Goal: Task Accomplishment & Management: Manage account settings

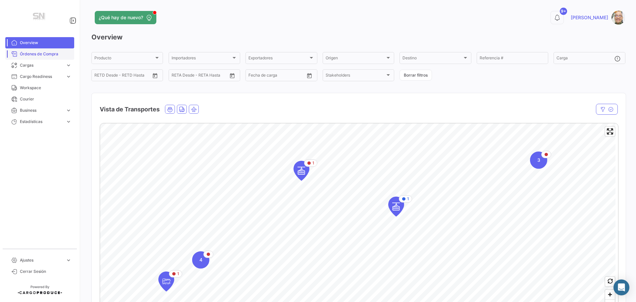
click at [47, 53] on span "Órdenes de Compra" at bounding box center [46, 54] width 52 height 6
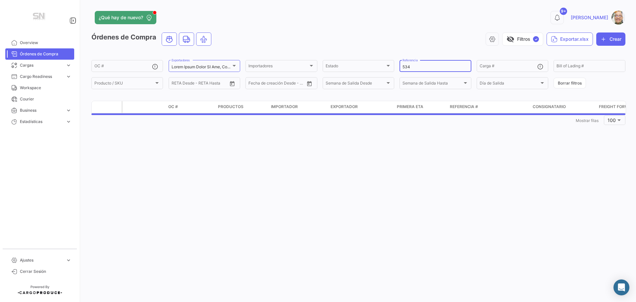
click at [425, 69] on input "534" at bounding box center [436, 67] width 66 height 5
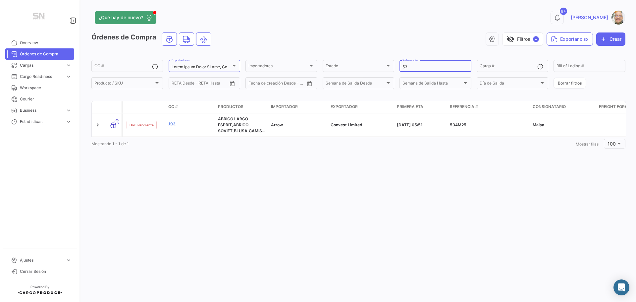
type input "5"
type input "546"
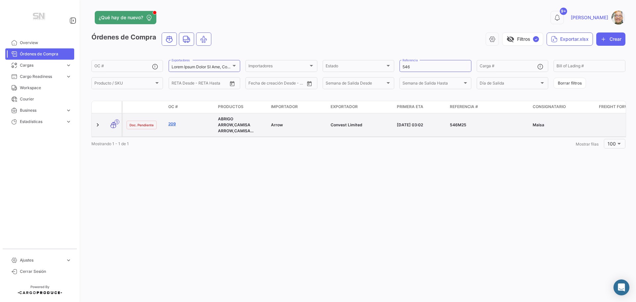
click at [173, 122] on link "209" at bounding box center [190, 124] width 44 height 6
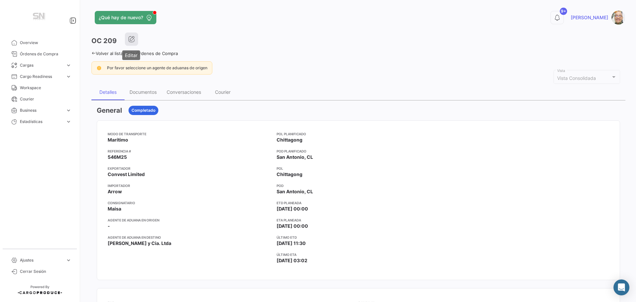
click at [135, 39] on button "button" at bounding box center [131, 38] width 13 height 13
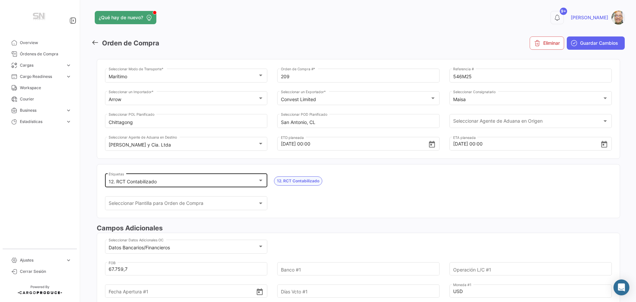
click at [261, 181] on div at bounding box center [260, 181] width 3 height 2
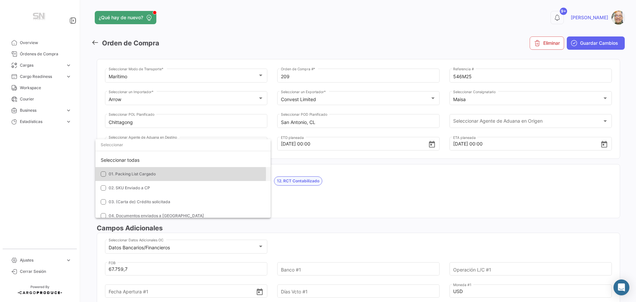
click at [103, 174] on mat-pseudo-checkbox at bounding box center [103, 173] width 5 height 5
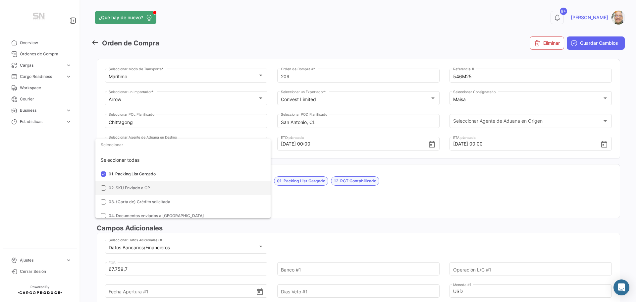
click at [102, 186] on mat-option "02. SKU Enviado a CP" at bounding box center [182, 188] width 175 height 14
click at [105, 200] on mat-pseudo-checkbox at bounding box center [103, 201] width 5 height 5
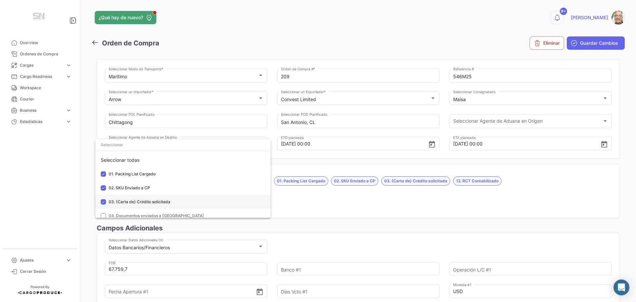
scroll to position [33, 0]
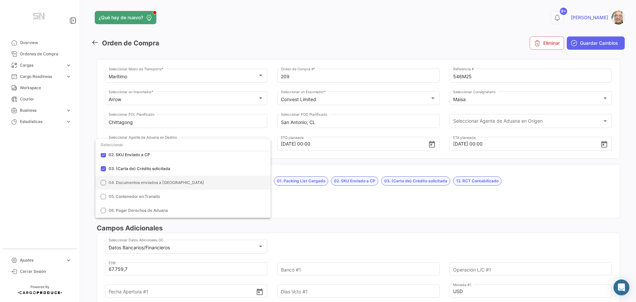
click at [101, 184] on mat-pseudo-checkbox at bounding box center [103, 182] width 5 height 5
click at [101, 196] on mat-pseudo-checkbox at bounding box center [103, 196] width 5 height 5
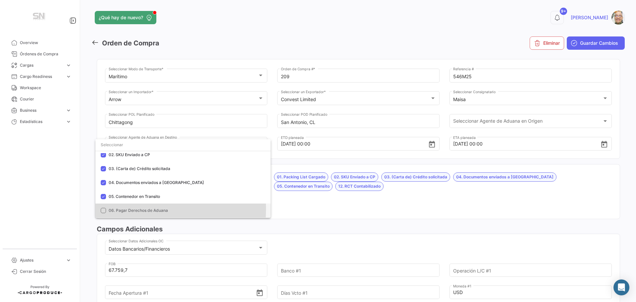
click at [102, 209] on mat-pseudo-checkbox at bounding box center [103, 210] width 5 height 5
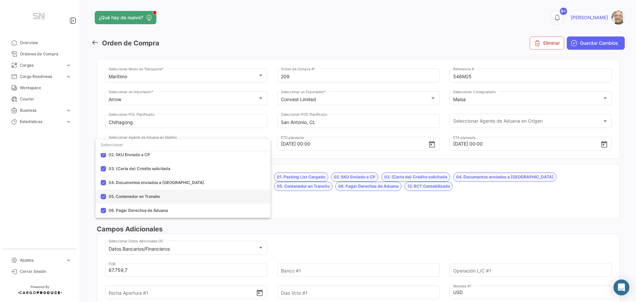
scroll to position [66, 0]
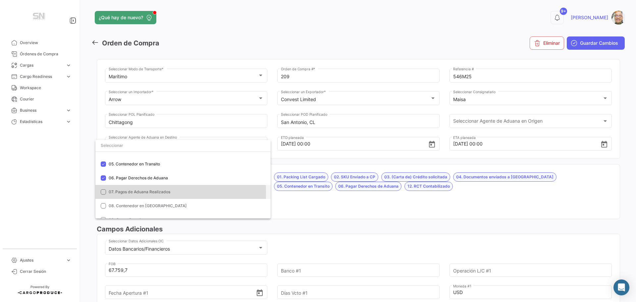
click at [104, 192] on mat-pseudo-checkbox at bounding box center [103, 191] width 5 height 5
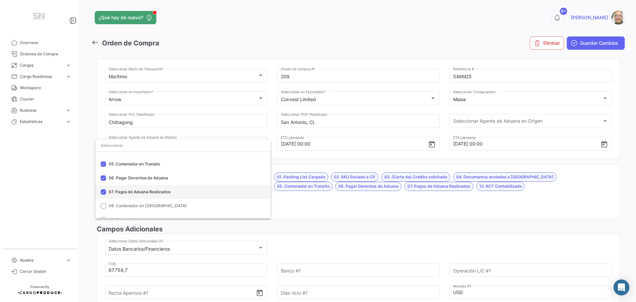
scroll to position [99, 0]
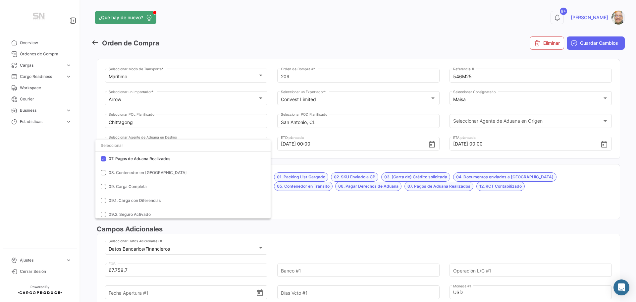
click at [294, 202] on div at bounding box center [318, 151] width 636 height 302
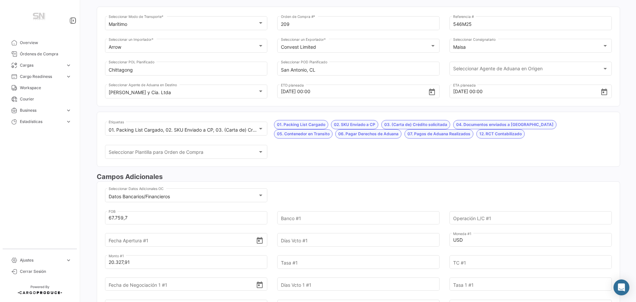
scroll to position [66, 0]
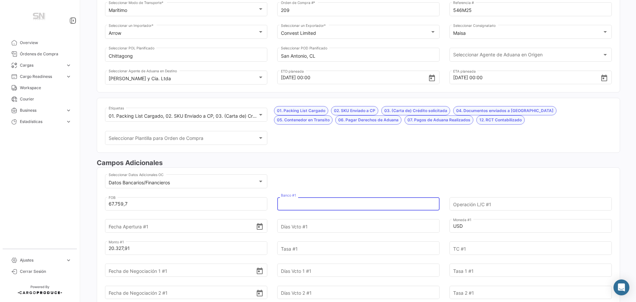
click at [302, 206] on input "Banco #1" at bounding box center [354, 203] width 147 height 23
type input "F"
type input "Itaú"
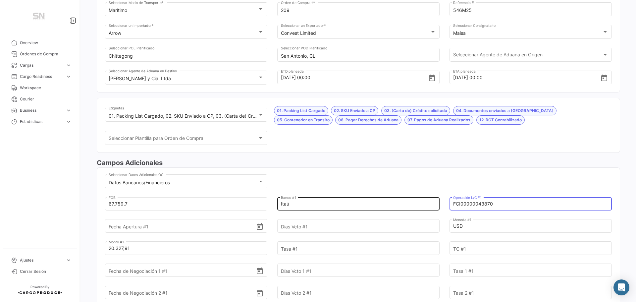
type input "FCI00000043870"
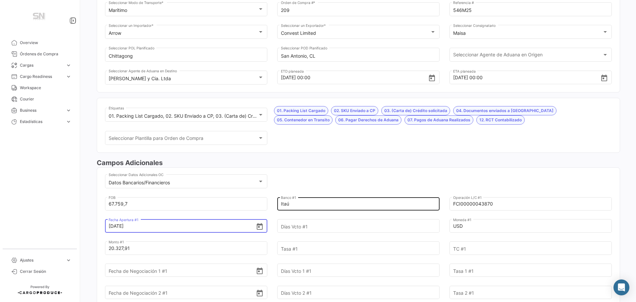
type input "[DATE]"
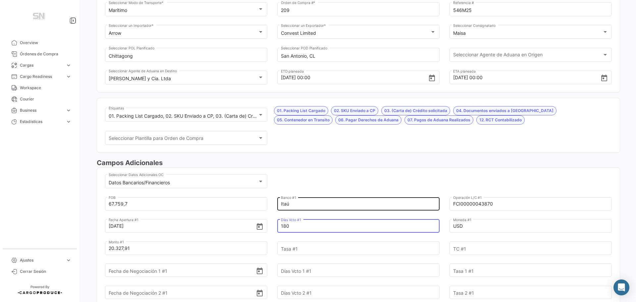
type input "180"
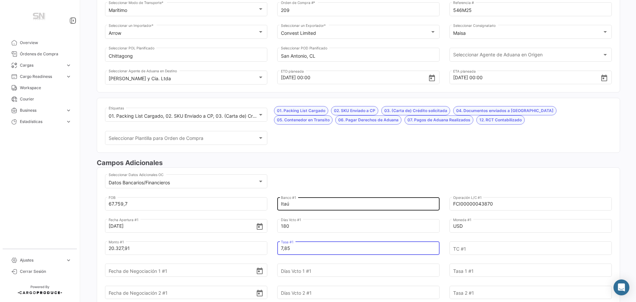
type input "7,85"
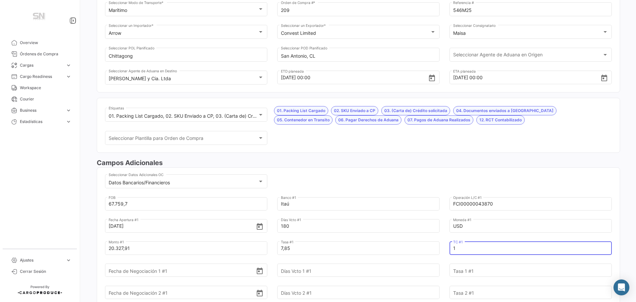
type input "1"
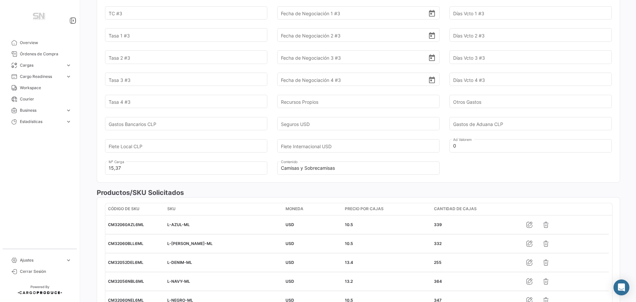
scroll to position [596, 0]
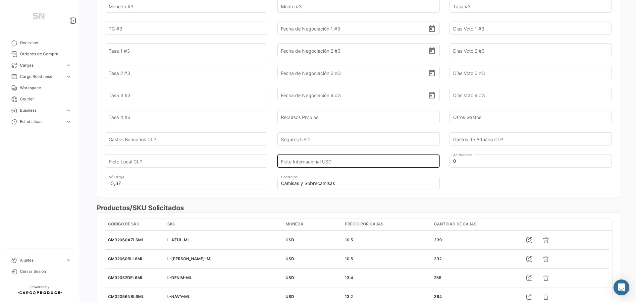
click at [313, 162] on input "Flete Internacional USD" at bounding box center [354, 160] width 147 height 23
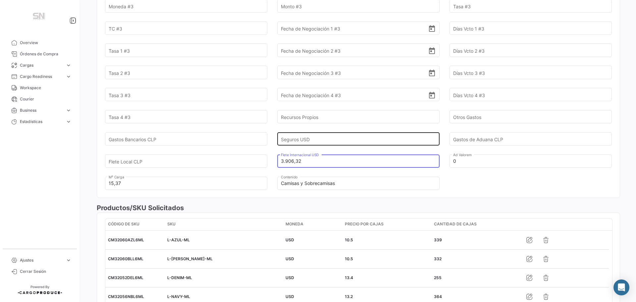
type input "3.906,32"
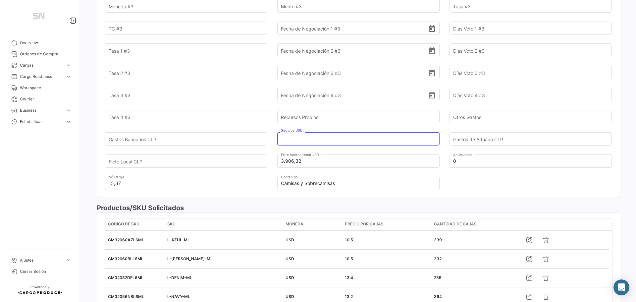
click at [300, 139] on input "Seguros USD" at bounding box center [354, 138] width 147 height 23
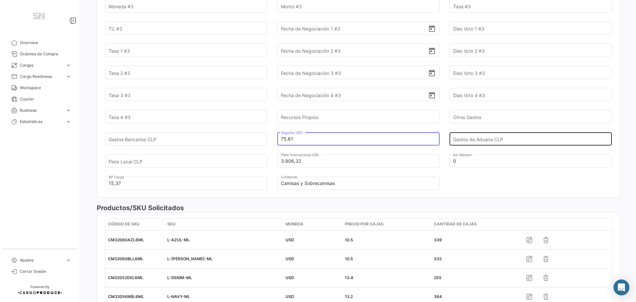
type input "75,61"
click at [457, 139] on input "Gastos de Aduana CLP" at bounding box center [526, 138] width 147 height 23
click at [484, 141] on input "Gastos de Aduana CLP" at bounding box center [526, 138] width 147 height 23
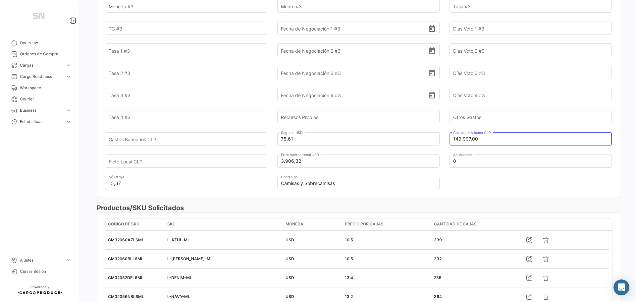
type input "149.997,00"
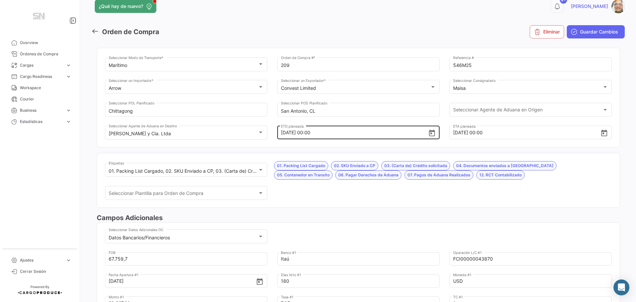
scroll to position [0, 0]
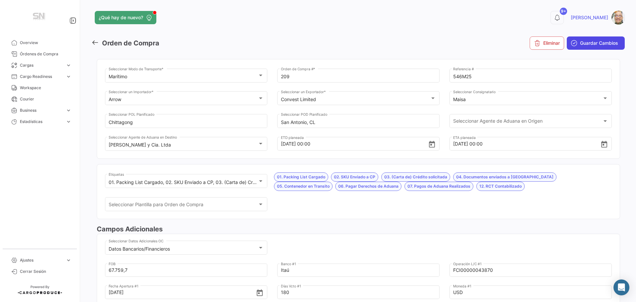
click at [594, 41] on span "Guardar Cambios" at bounding box center [599, 43] width 38 height 7
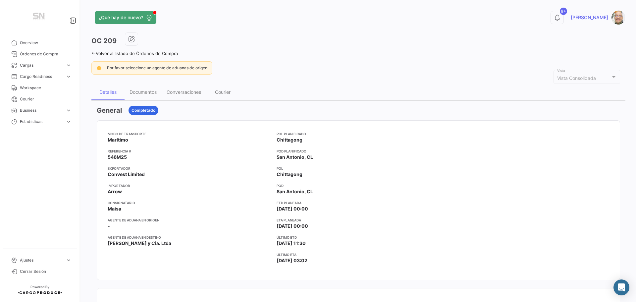
click at [93, 54] on icon at bounding box center [93, 53] width 4 height 4
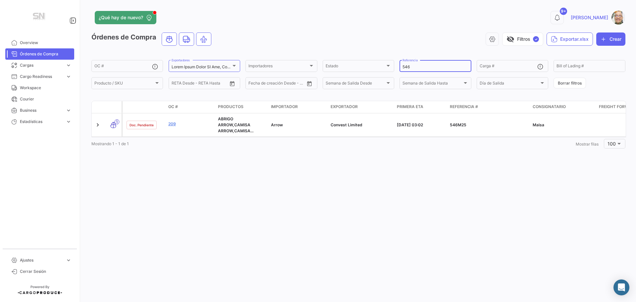
click at [427, 67] on input "546" at bounding box center [436, 67] width 66 height 5
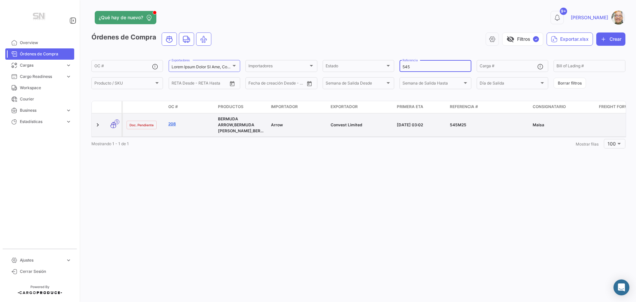
type input "545"
click at [174, 124] on link "208" at bounding box center [190, 124] width 44 height 6
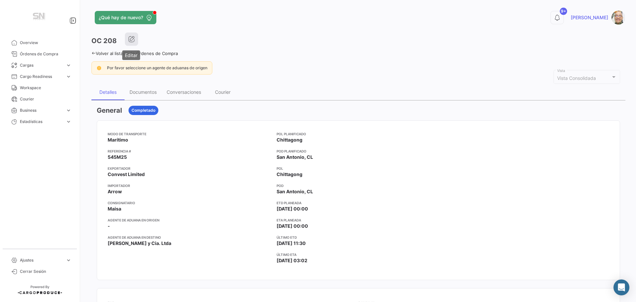
click at [133, 34] on button "button" at bounding box center [131, 38] width 13 height 13
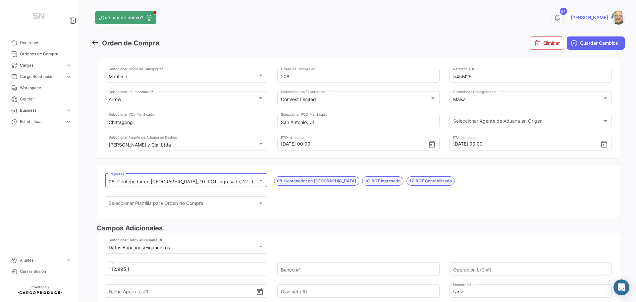
click at [261, 181] on div at bounding box center [261, 180] width 6 height 5
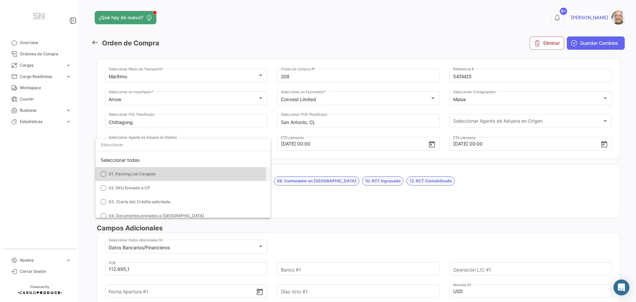
click at [104, 173] on mat-pseudo-checkbox at bounding box center [103, 173] width 5 height 5
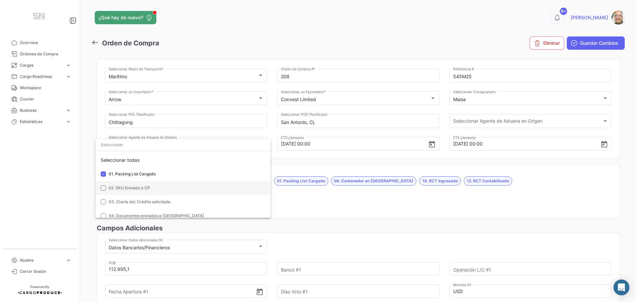
click at [104, 186] on mat-pseudo-checkbox at bounding box center [103, 187] width 5 height 5
click at [102, 204] on mat-pseudo-checkbox at bounding box center [103, 201] width 5 height 5
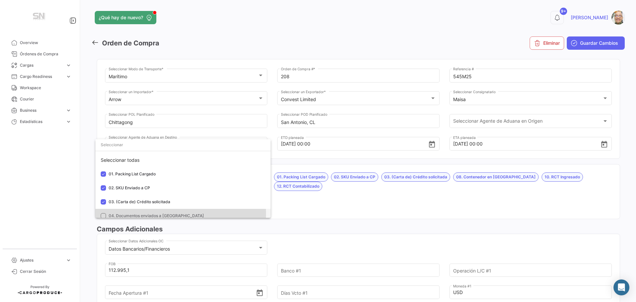
click at [105, 214] on mat-pseudo-checkbox at bounding box center [103, 215] width 5 height 5
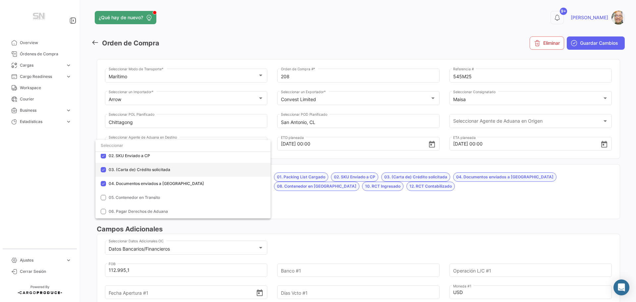
scroll to position [33, 0]
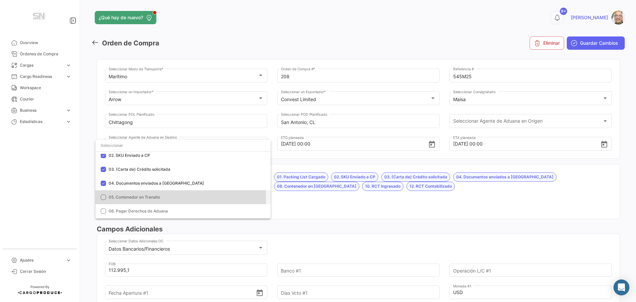
click at [102, 198] on mat-pseudo-checkbox at bounding box center [103, 196] width 5 height 5
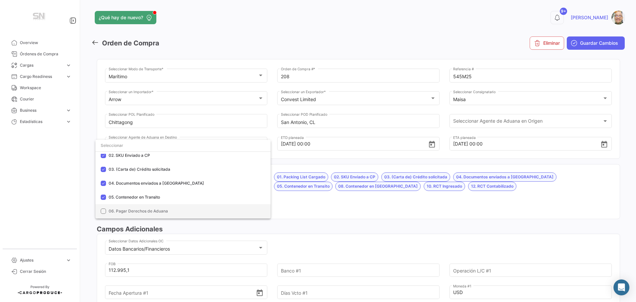
click at [103, 212] on mat-pseudo-checkbox at bounding box center [103, 210] width 5 height 5
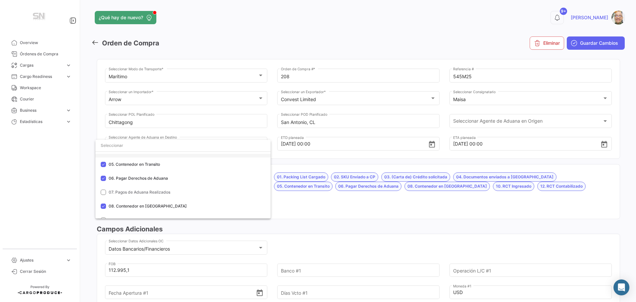
scroll to position [66, 0]
click at [101, 194] on mat-pseudo-checkbox at bounding box center [103, 191] width 5 height 5
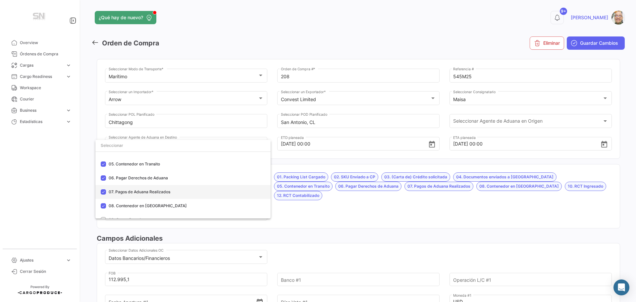
scroll to position [99, 0]
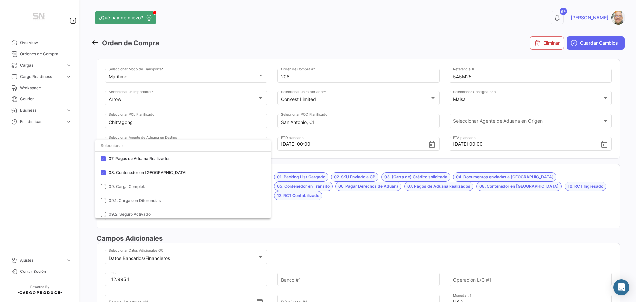
click at [322, 204] on div at bounding box center [318, 151] width 636 height 302
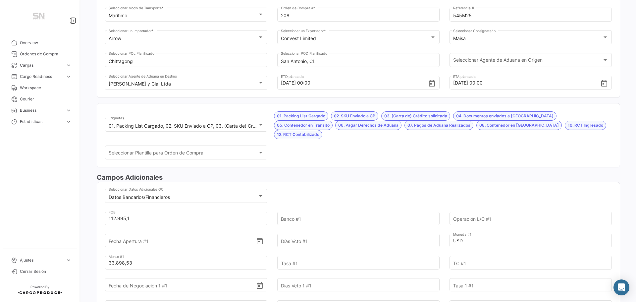
scroll to position [66, 0]
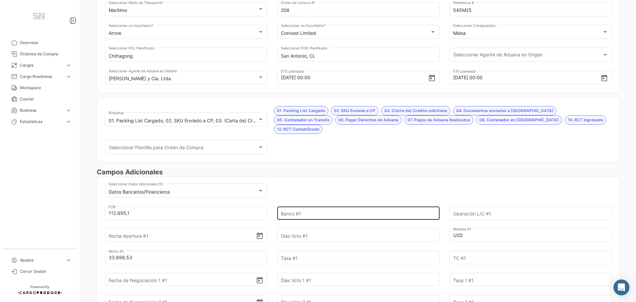
click at [316, 207] on input "Banco #1" at bounding box center [354, 212] width 147 height 23
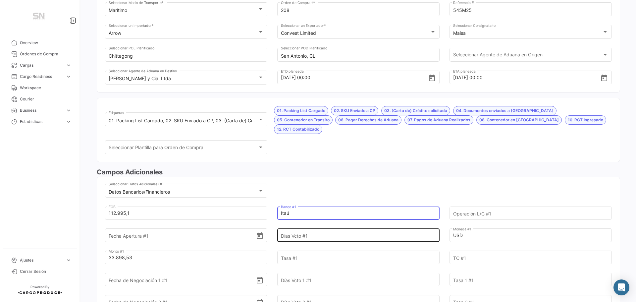
type input "Itaú"
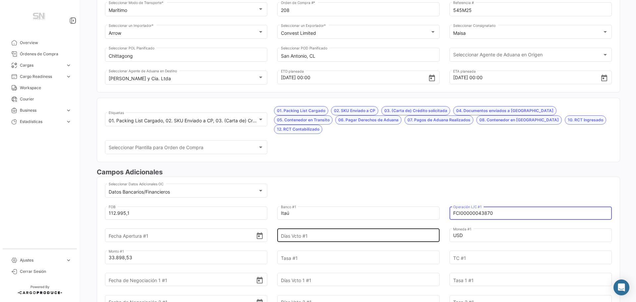
type input "FCI00000043870"
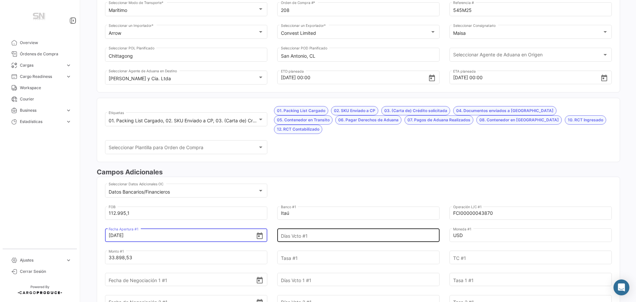
type input "[DATE]"
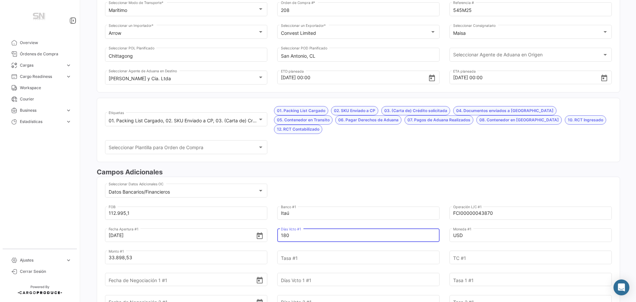
type input "180"
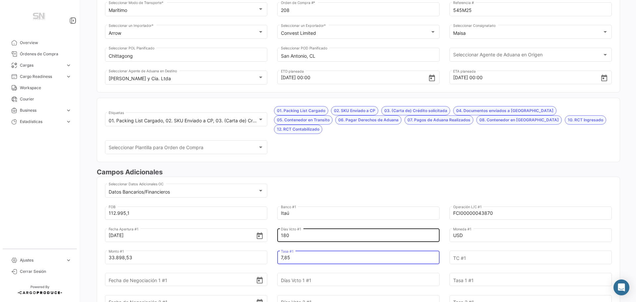
type input "7,85"
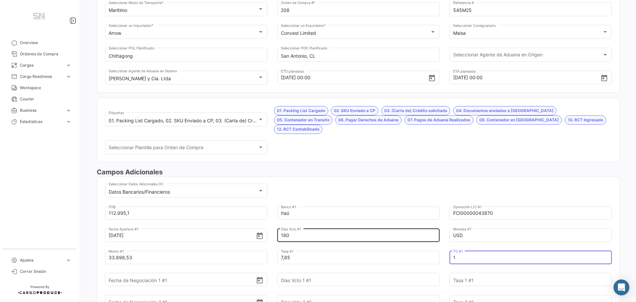
type input "1"
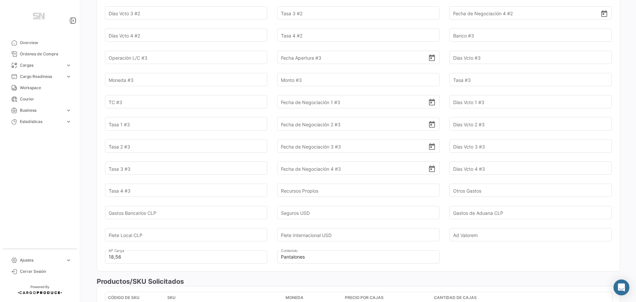
scroll to position [563, 0]
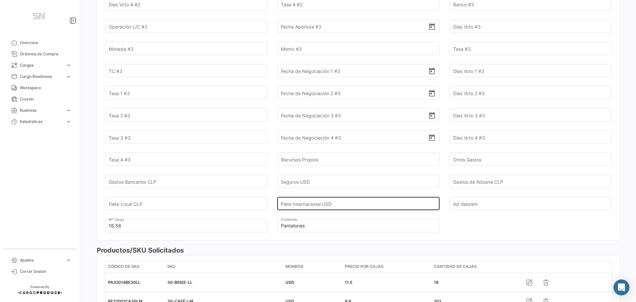
click at [339, 196] on input "Flete Internacional USD" at bounding box center [354, 203] width 147 height 23
click at [299, 194] on input "Flete Internacional USD" at bounding box center [354, 203] width 147 height 23
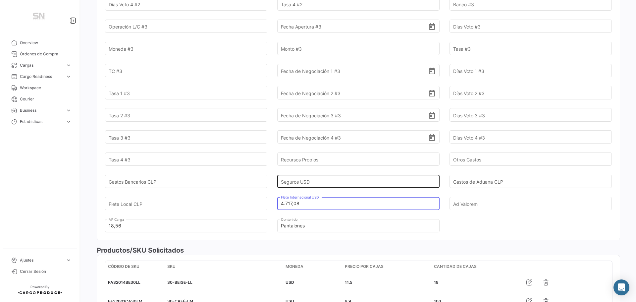
type input "4.717,08"
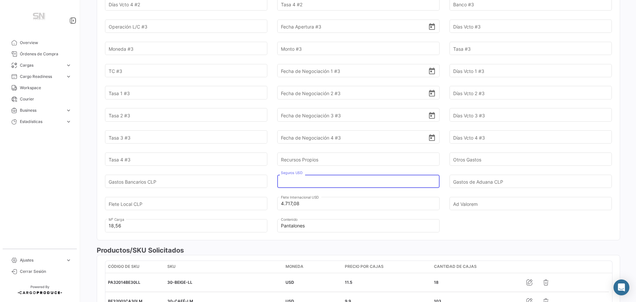
click at [299, 171] on input "Seguros USD" at bounding box center [354, 181] width 147 height 23
type input "125,59"
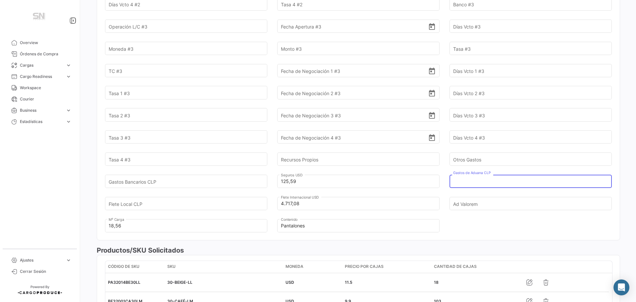
click at [462, 171] on input "Gastos de Aduana CLP" at bounding box center [526, 181] width 147 height 23
type input "593.511,00"
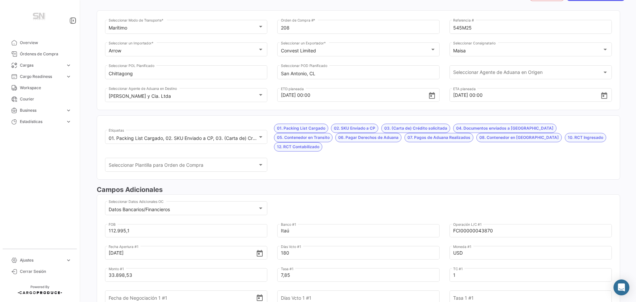
scroll to position [0, 0]
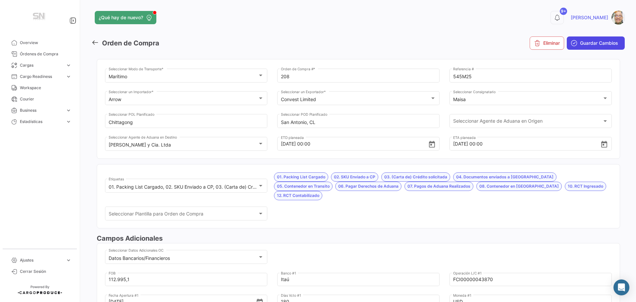
click at [594, 45] on span "Guardar Cambios" at bounding box center [599, 43] width 38 height 7
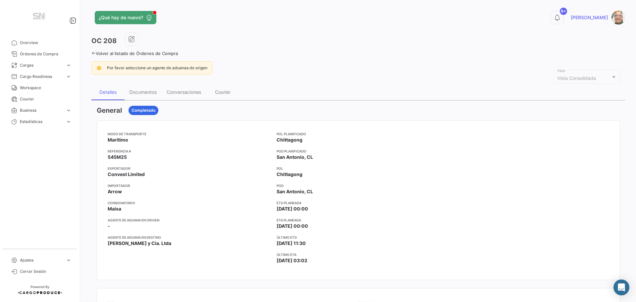
click at [94, 54] on icon at bounding box center [93, 53] width 4 height 4
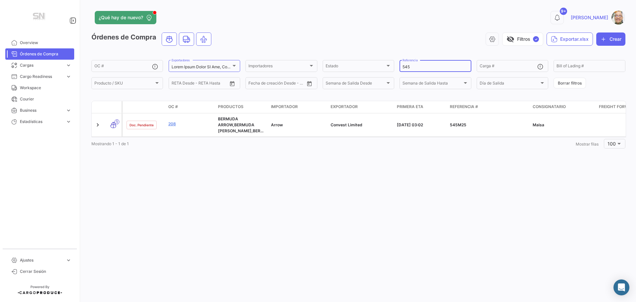
click at [425, 67] on input "545" at bounding box center [436, 67] width 66 height 5
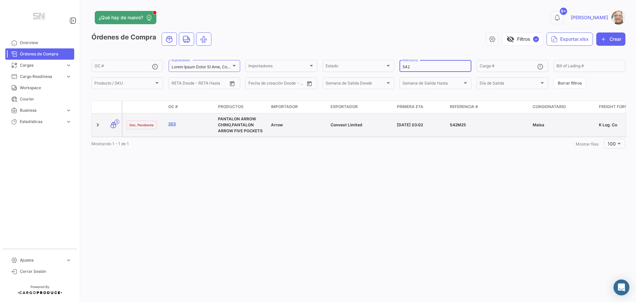
type input "542"
click at [173, 122] on link "203" at bounding box center [190, 124] width 44 height 6
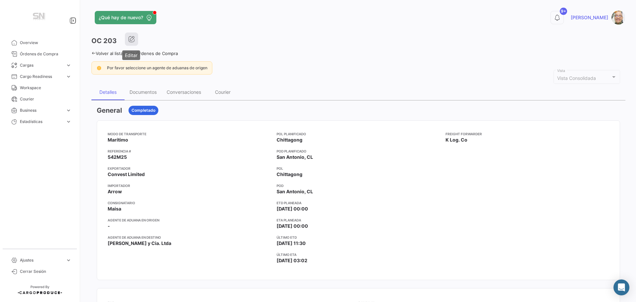
click at [128, 38] on icon "button" at bounding box center [131, 39] width 7 height 7
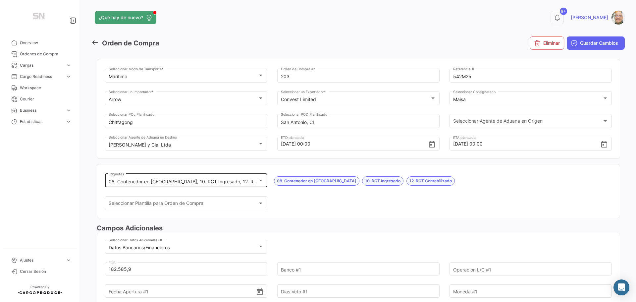
click at [259, 183] on div at bounding box center [261, 180] width 6 height 5
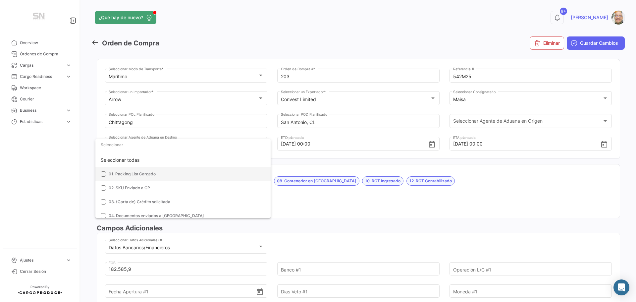
click at [104, 177] on mat-option "01. Packing List Cargado" at bounding box center [182, 174] width 175 height 14
click at [102, 190] on mat-pseudo-checkbox at bounding box center [103, 187] width 5 height 5
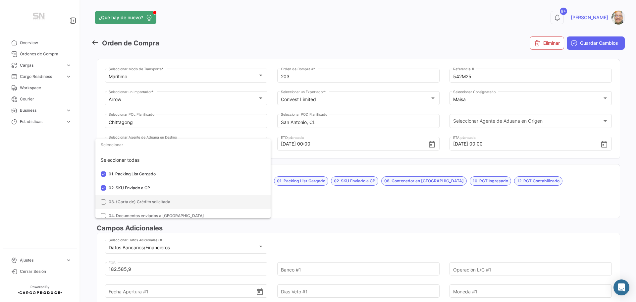
click at [103, 201] on mat-pseudo-checkbox at bounding box center [103, 201] width 5 height 5
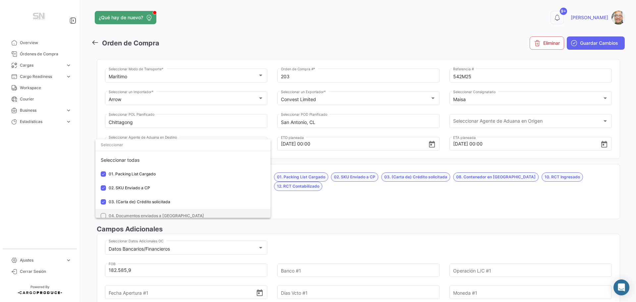
click at [102, 212] on mat-option "04. Documentos enviados a [GEOGRAPHIC_DATA]" at bounding box center [182, 216] width 175 height 14
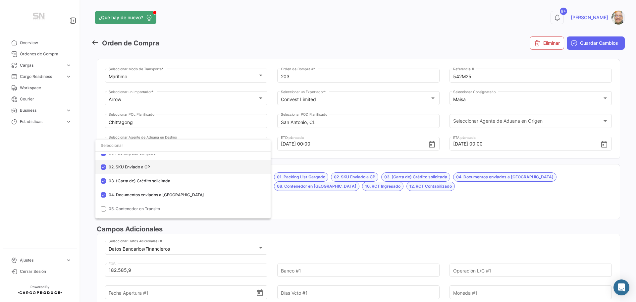
scroll to position [33, 0]
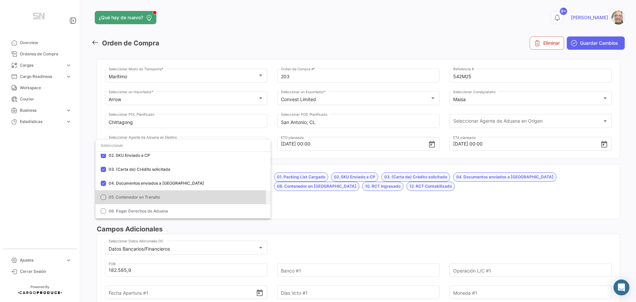
click at [103, 198] on mat-pseudo-checkbox at bounding box center [103, 196] width 5 height 5
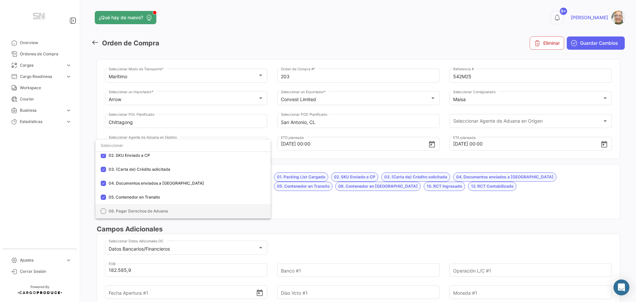
click at [101, 212] on mat-pseudo-checkbox at bounding box center [103, 210] width 5 height 5
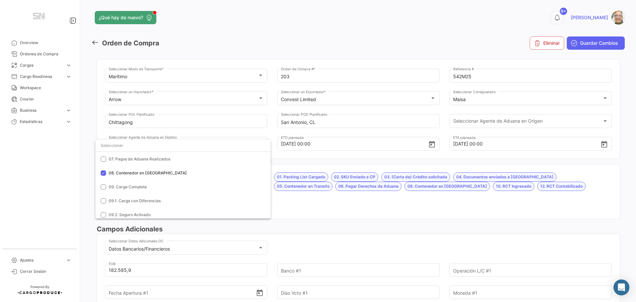
scroll to position [99, 0]
click at [102, 159] on mat-pseudo-checkbox at bounding box center [103, 158] width 5 height 5
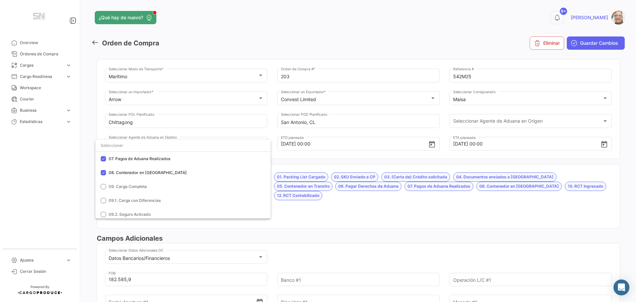
click at [322, 198] on div at bounding box center [318, 151] width 636 height 302
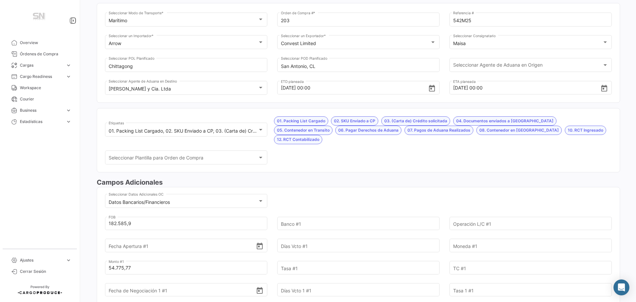
scroll to position [66, 0]
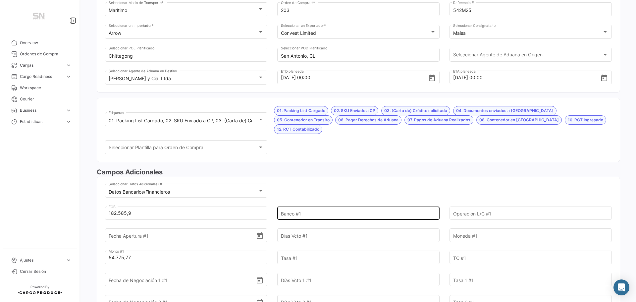
click at [304, 203] on input "Banco #1" at bounding box center [354, 212] width 147 height 23
type input "Itaú"
type input "FCI00000043870"
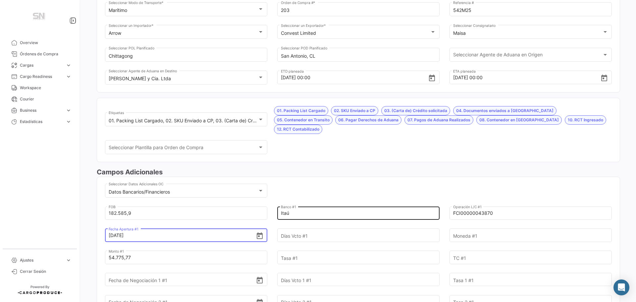
type input "[DATE]"
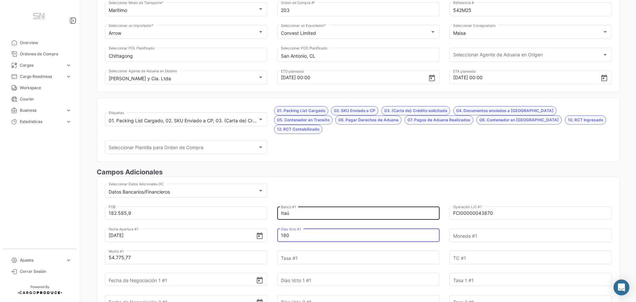
type input "180"
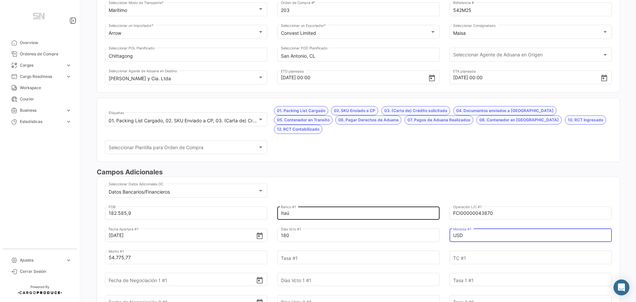
type input "USD"
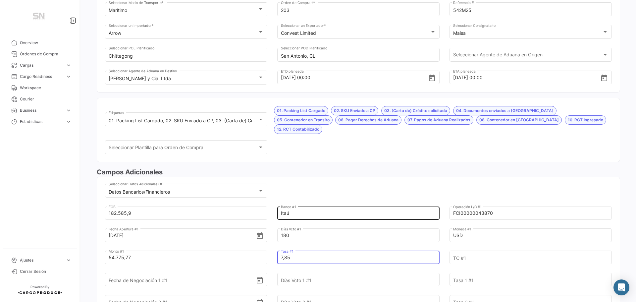
type input "7,85"
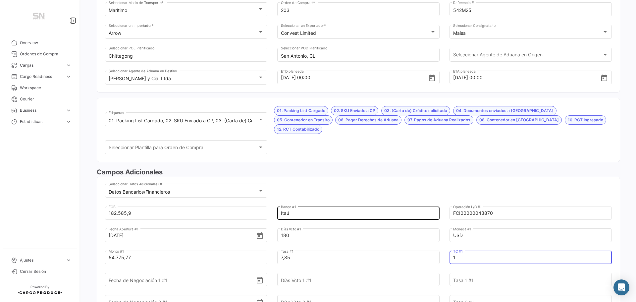
type input "1"
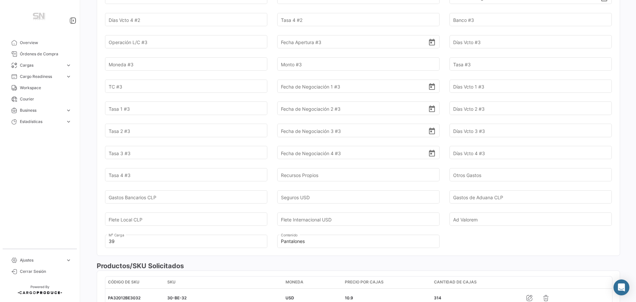
scroll to position [596, 0]
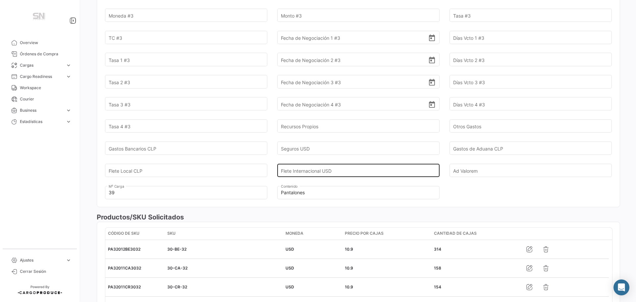
click at [328, 161] on input "Flete Internacional USD" at bounding box center [354, 170] width 147 height 23
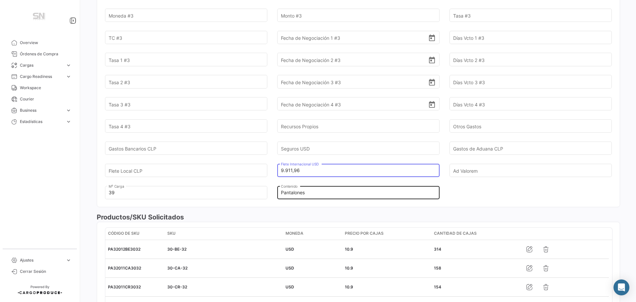
type input "9.911,96"
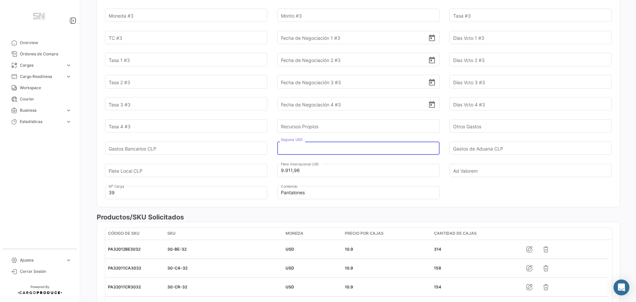
click at [316, 140] on input "Seguros USD" at bounding box center [354, 147] width 147 height 23
type input "203,57"
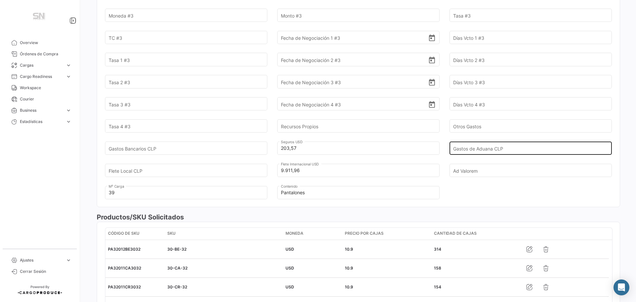
click at [467, 139] on input "Gastos de Aduana CLP" at bounding box center [526, 147] width 147 height 23
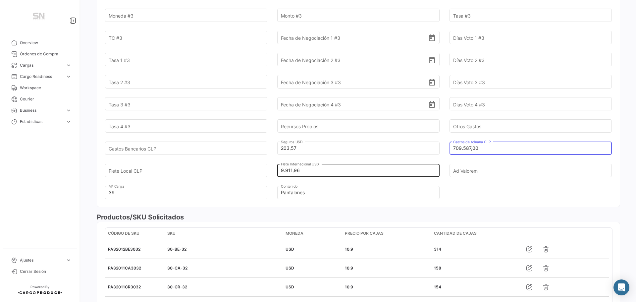
type input "709.587,00"
click at [354, 160] on input "9.911,96" at bounding box center [354, 170] width 147 height 23
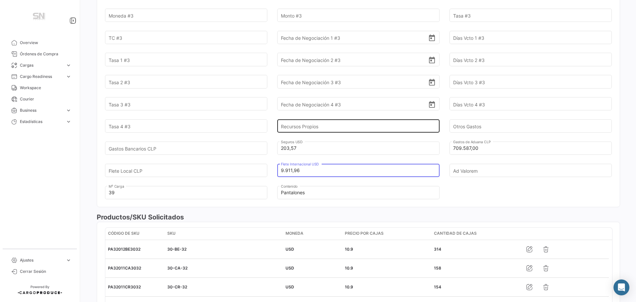
click at [323, 117] on input "Recursos Propios" at bounding box center [354, 126] width 147 height 23
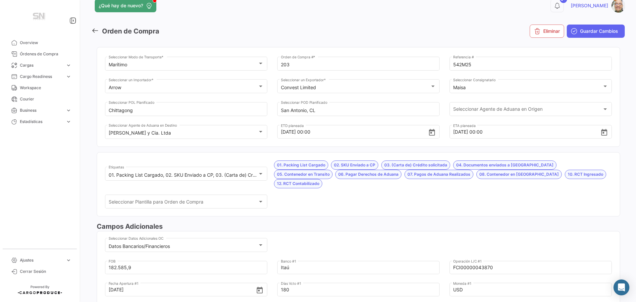
scroll to position [0, 0]
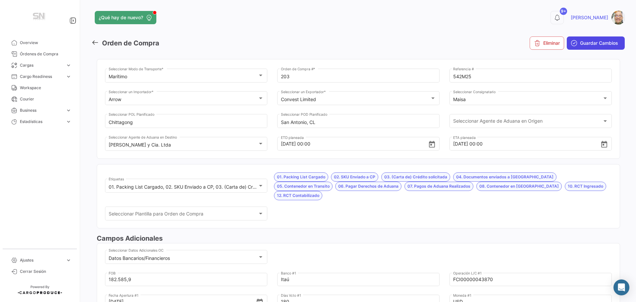
click at [589, 43] on span "Guardar Cambios" at bounding box center [599, 43] width 38 height 7
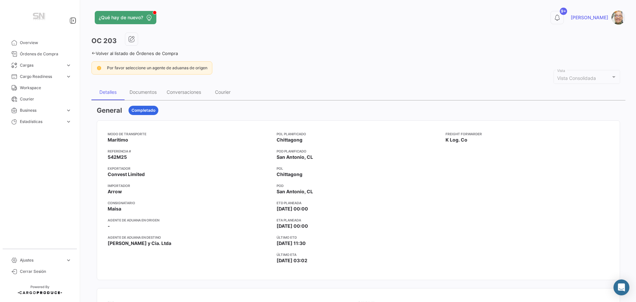
click at [91, 54] on icon at bounding box center [93, 53] width 4 height 4
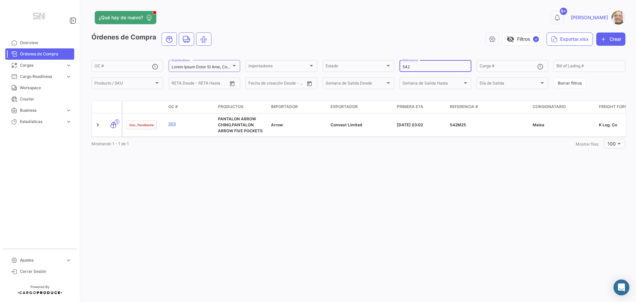
click at [412, 66] on input "542" at bounding box center [436, 67] width 66 height 5
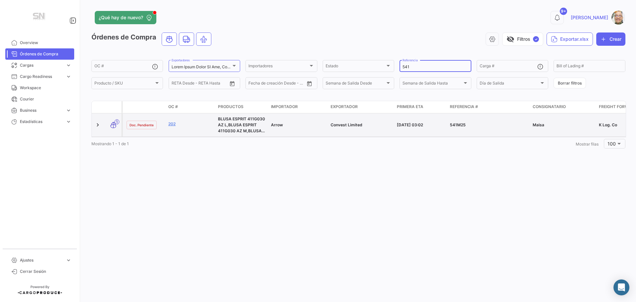
type input "541"
click at [167, 123] on datatable-body-cell "202" at bounding box center [191, 124] width 50 height 23
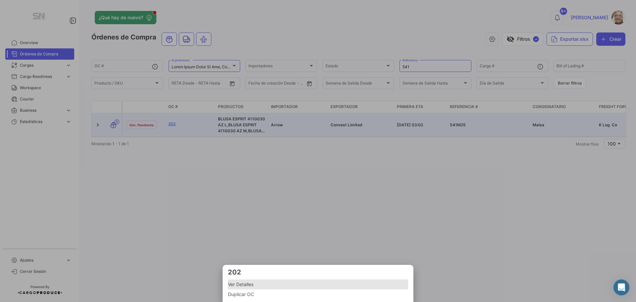
click at [245, 281] on span "Ver Detalles" at bounding box center [318, 284] width 180 height 8
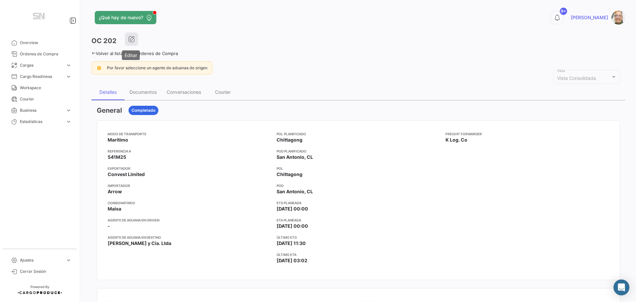
click at [129, 37] on icon "button" at bounding box center [131, 39] width 7 height 7
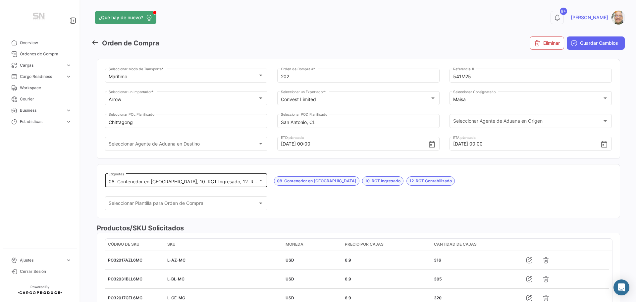
click at [259, 181] on div at bounding box center [261, 180] width 6 height 5
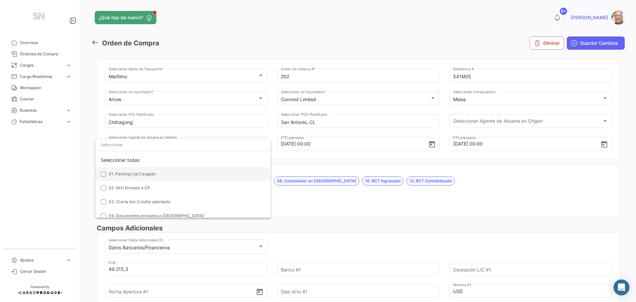
click at [103, 170] on mat-option "01. Packing List Cargado" at bounding box center [182, 174] width 175 height 14
click at [103, 188] on mat-pseudo-checkbox at bounding box center [103, 187] width 5 height 5
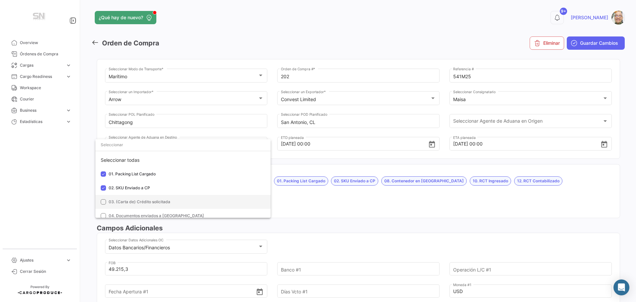
click at [102, 198] on mat-option "03. (Carta de) Crédito solicitada" at bounding box center [182, 202] width 175 height 14
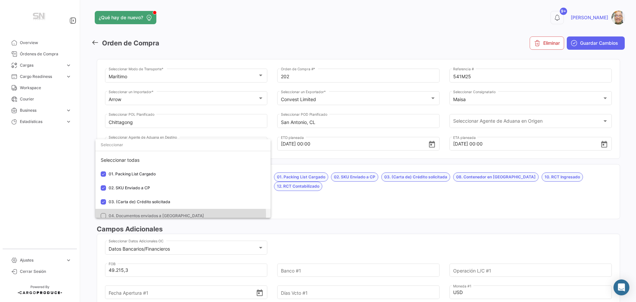
click at [103, 216] on mat-pseudo-checkbox at bounding box center [103, 215] width 5 height 5
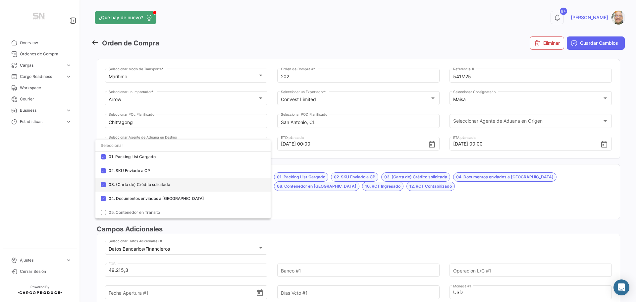
scroll to position [33, 0]
click at [101, 194] on mat-option "05. Contenedor en Transito" at bounding box center [182, 197] width 175 height 14
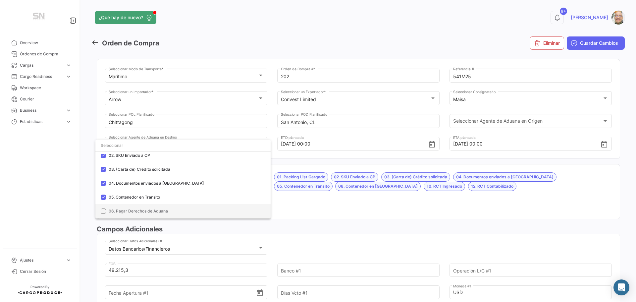
click at [105, 213] on mat-pseudo-checkbox at bounding box center [103, 210] width 5 height 5
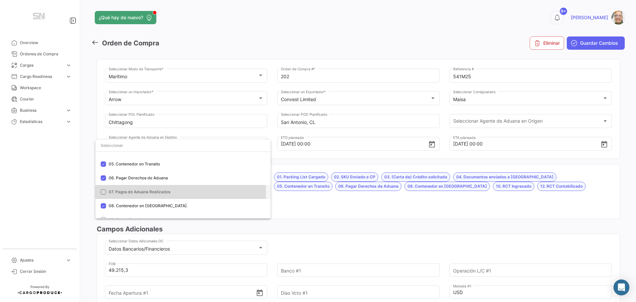
click at [104, 192] on mat-pseudo-checkbox at bounding box center [103, 191] width 5 height 5
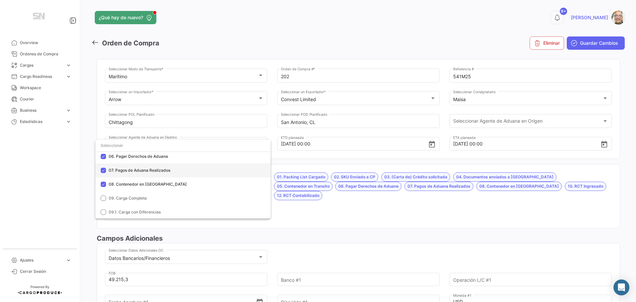
scroll to position [99, 0]
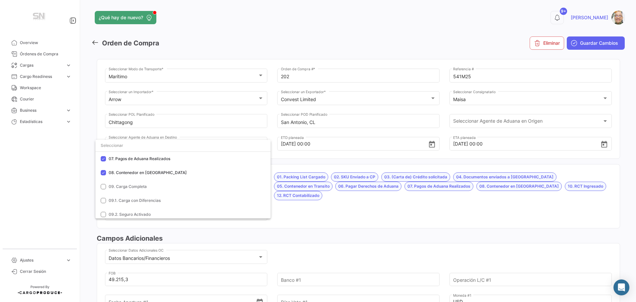
click at [290, 200] on div at bounding box center [318, 151] width 636 height 302
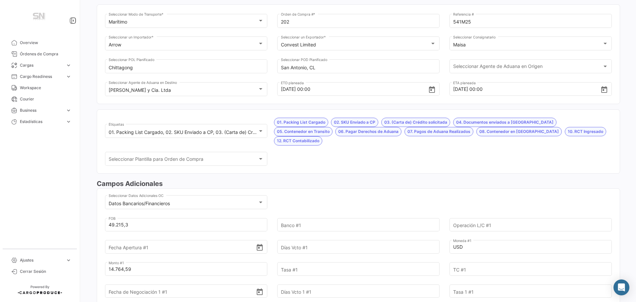
scroll to position [66, 0]
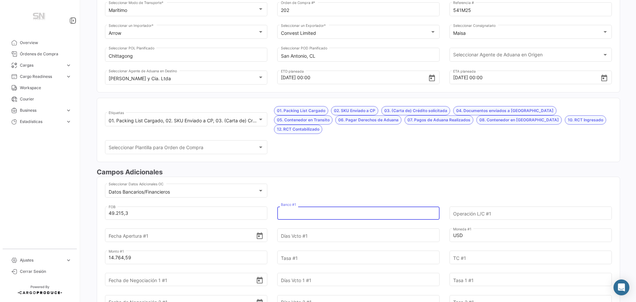
click at [288, 206] on input "Banco #1" at bounding box center [354, 212] width 147 height 23
type input "Itaú"
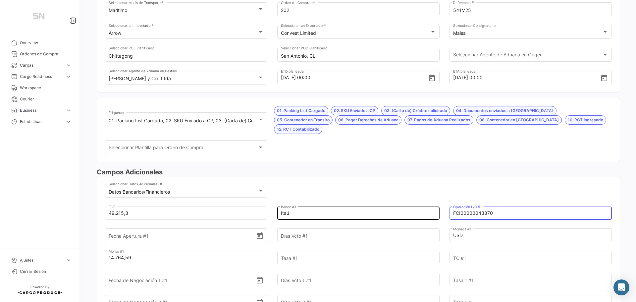
type input "FCI00000043870"
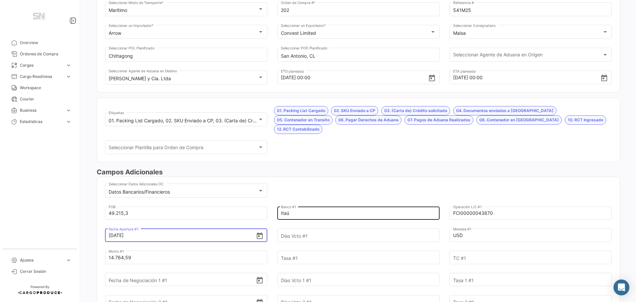
type input "[DATE]"
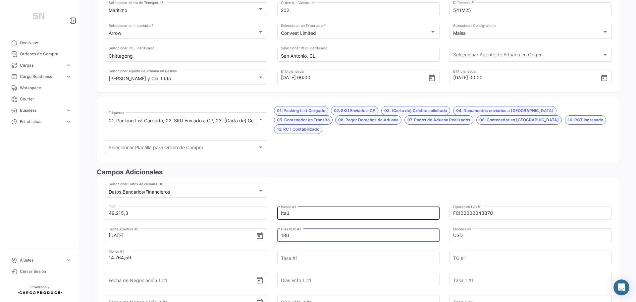
type input "180"
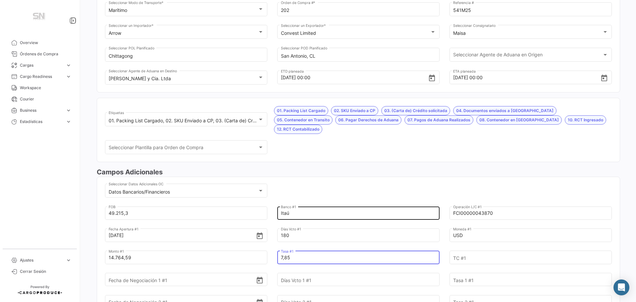
type input "7,85"
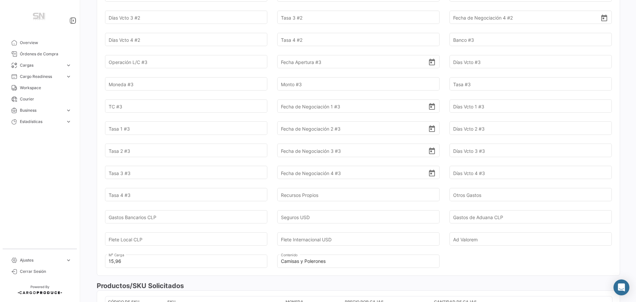
scroll to position [530, 0]
type input "1"
click at [333, 225] on input "Flete Internacional USD" at bounding box center [354, 236] width 147 height 23
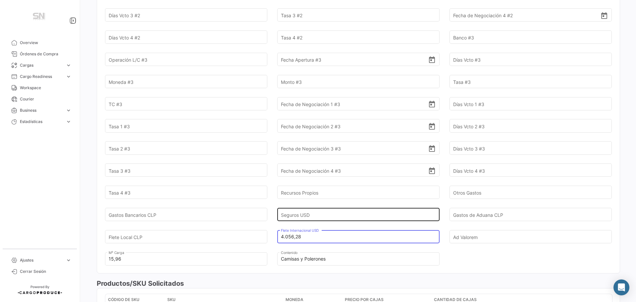
type input "4.056,28"
click at [307, 206] on input "Seguros USD" at bounding box center [354, 214] width 147 height 23
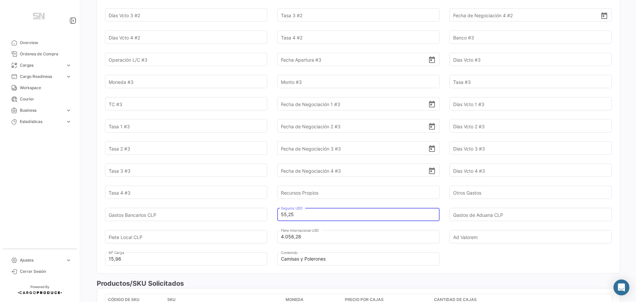
type input "55,25"
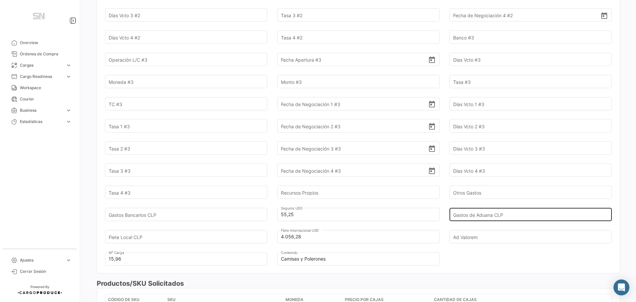
click at [481, 203] on input "Gastos de Aduana CLP" at bounding box center [526, 214] width 147 height 23
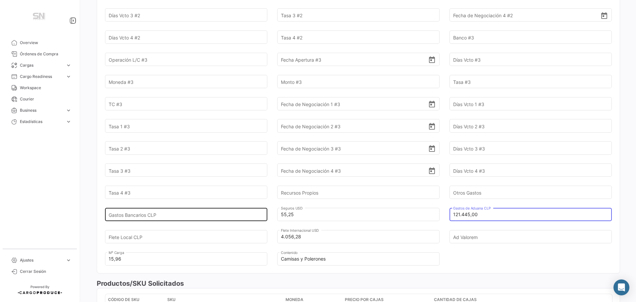
type input "121.445,00"
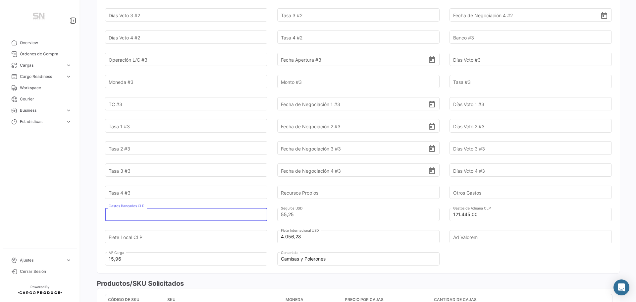
click at [216, 205] on input "Gastos Bancarios CLP" at bounding box center [182, 214] width 147 height 23
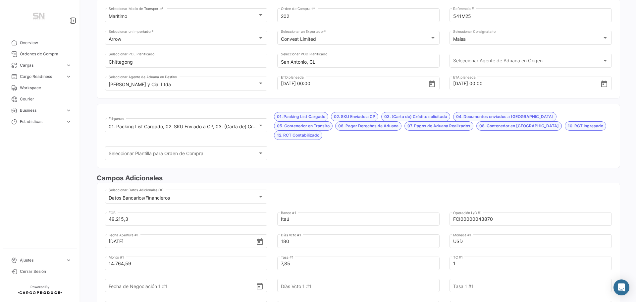
scroll to position [0, 0]
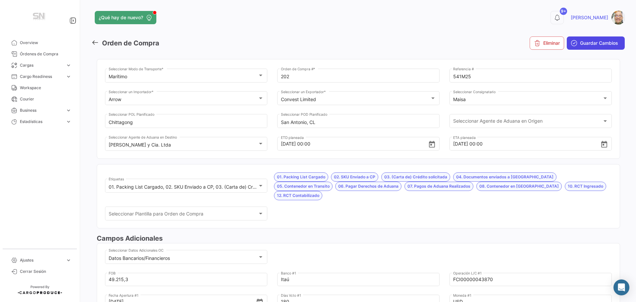
click at [585, 45] on span "Guardar Cambios" at bounding box center [599, 43] width 38 height 7
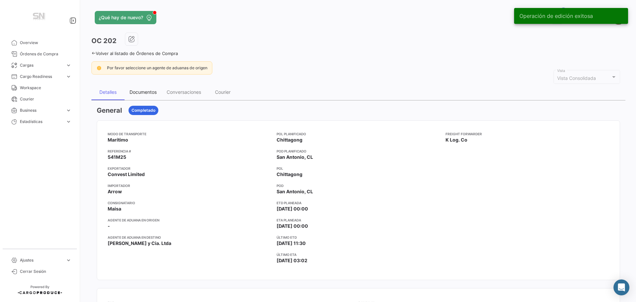
click at [150, 93] on div "Documentos" at bounding box center [143, 92] width 27 height 6
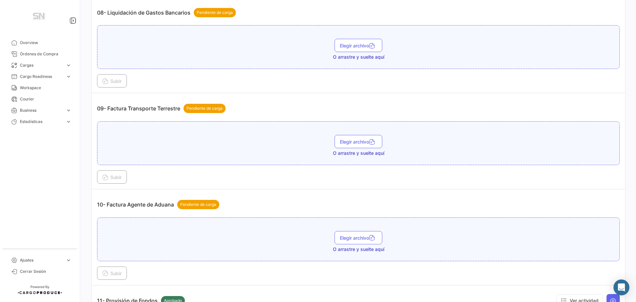
scroll to position [1060, 0]
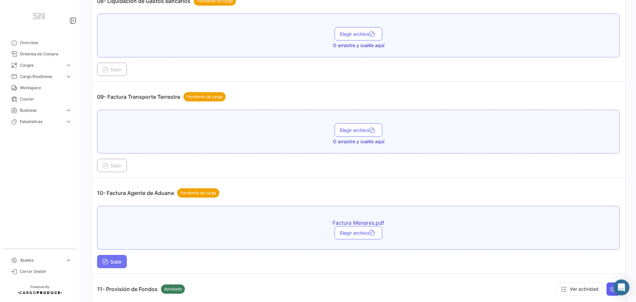
click at [117, 262] on span "Subir" at bounding box center [111, 262] width 19 height 6
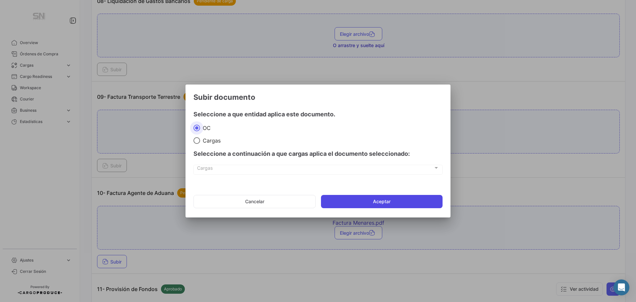
click at [370, 202] on button "Aceptar" at bounding box center [382, 201] width 122 height 13
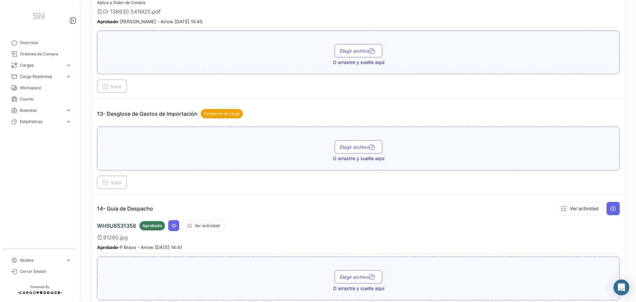
scroll to position [1524, 0]
click at [120, 179] on button "Subir" at bounding box center [112, 181] width 30 height 13
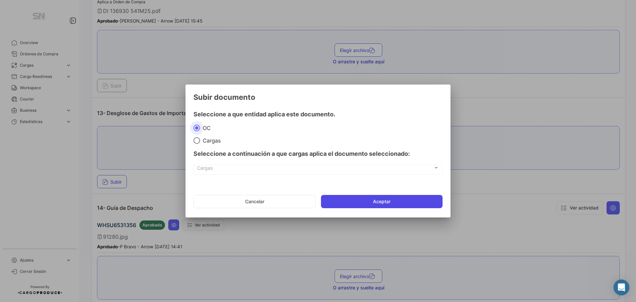
click at [349, 200] on button "Aceptar" at bounding box center [382, 201] width 122 height 13
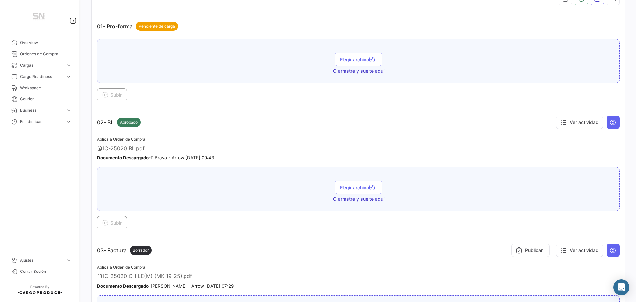
scroll to position [0, 0]
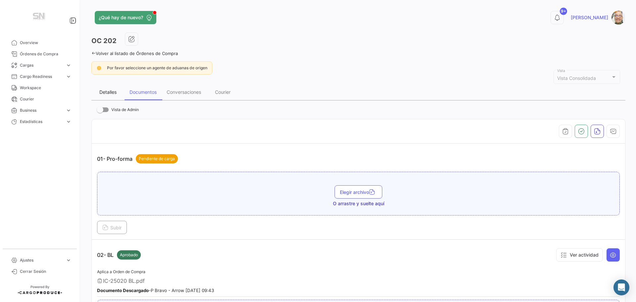
click at [108, 91] on div "Detalles" at bounding box center [107, 92] width 17 height 6
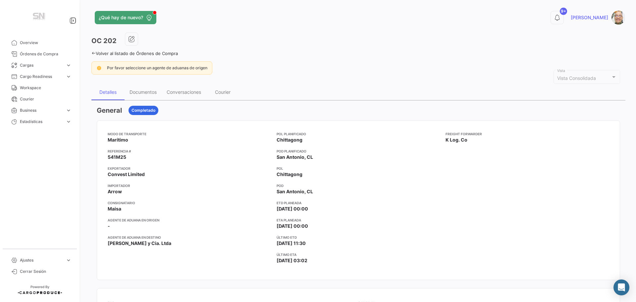
click at [95, 53] on icon at bounding box center [93, 53] width 4 height 4
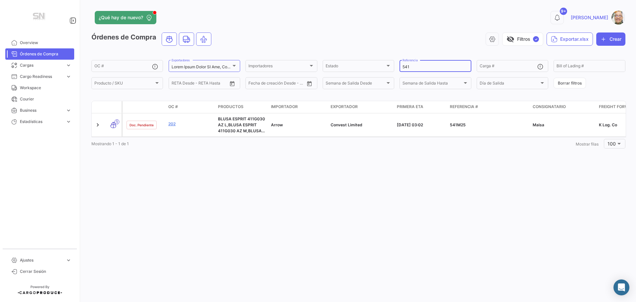
click at [422, 65] on input "541" at bounding box center [436, 67] width 66 height 5
type input "539"
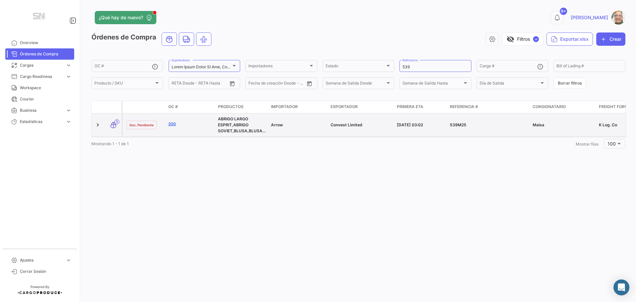
click at [173, 122] on link "200" at bounding box center [190, 124] width 44 height 6
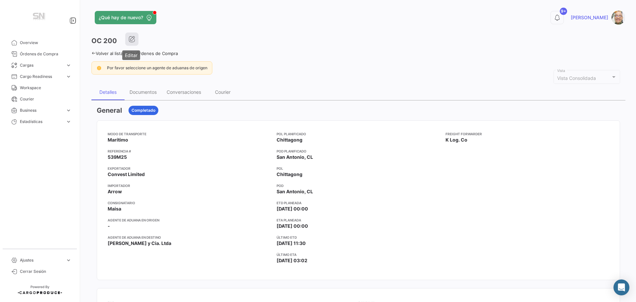
click at [130, 41] on icon "button" at bounding box center [132, 39] width 7 height 7
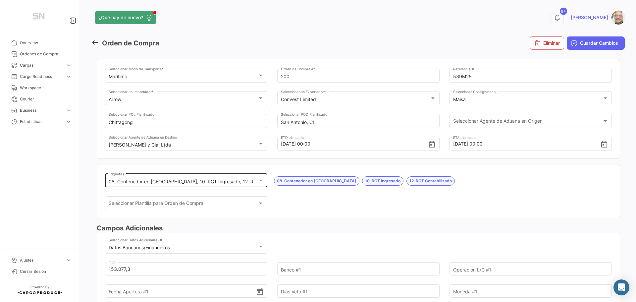
click at [262, 180] on div at bounding box center [261, 180] width 6 height 5
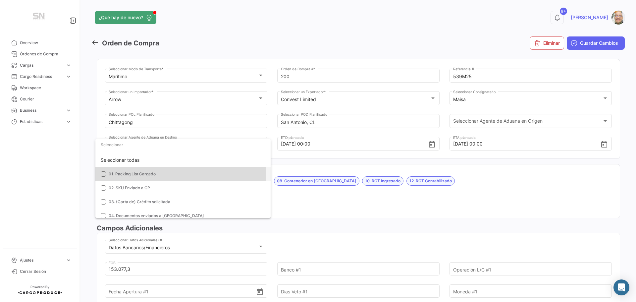
click at [105, 176] on mat-pseudo-checkbox at bounding box center [103, 173] width 5 height 5
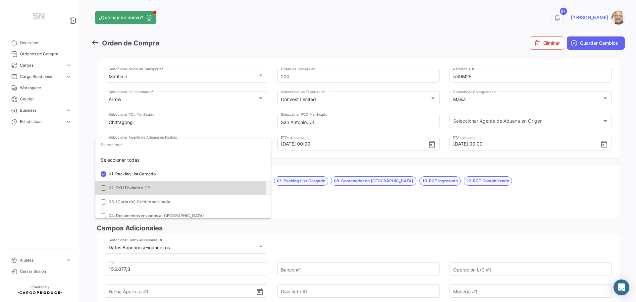
click at [103, 188] on mat-pseudo-checkbox at bounding box center [103, 187] width 5 height 5
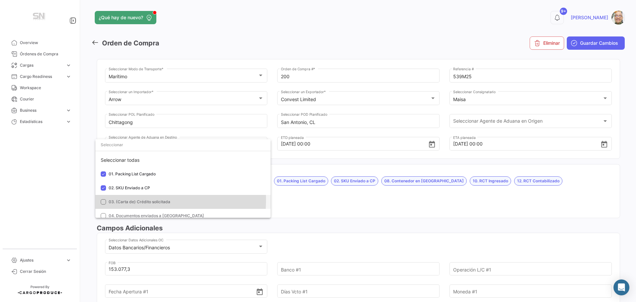
click at [104, 200] on mat-pseudo-checkbox at bounding box center [103, 201] width 5 height 5
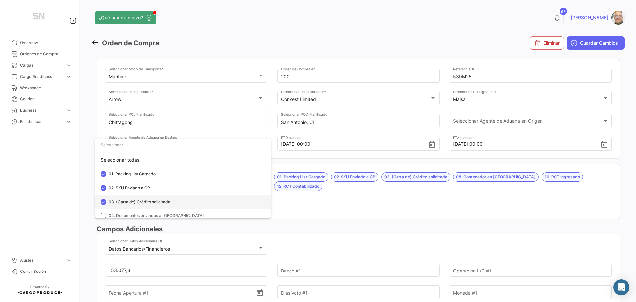
scroll to position [33, 0]
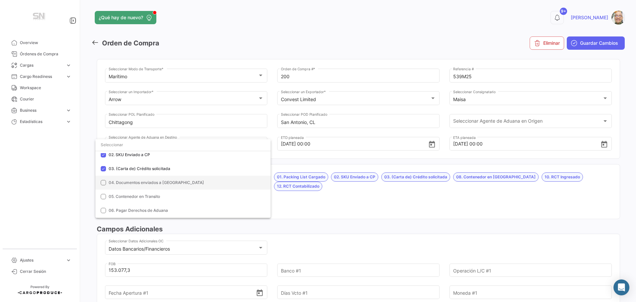
click at [101, 185] on mat-pseudo-checkbox at bounding box center [103, 182] width 5 height 5
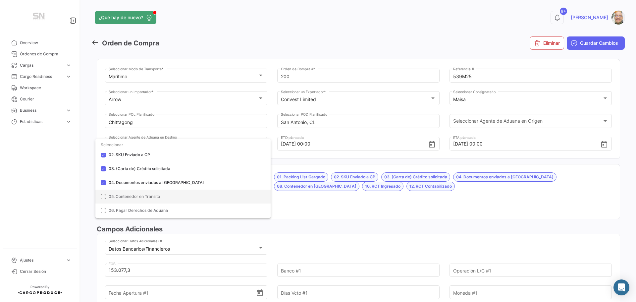
click at [103, 195] on mat-pseudo-checkbox at bounding box center [103, 196] width 5 height 5
click at [106, 208] on mat-option "06. Pagar Derechos de Aduana" at bounding box center [182, 210] width 175 height 14
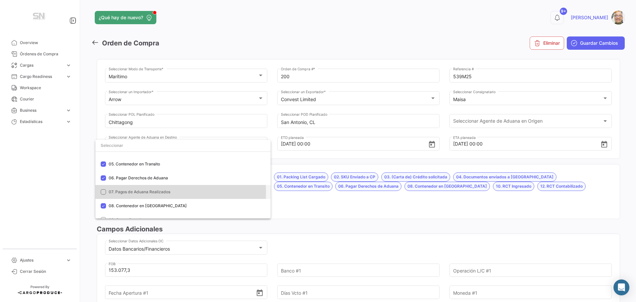
click at [107, 192] on mat-option "07. Pagos de Aduana Realizados" at bounding box center [182, 192] width 175 height 14
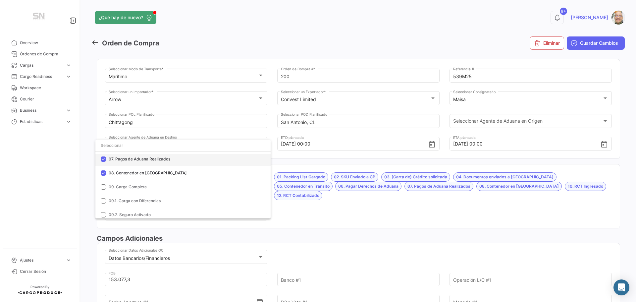
scroll to position [99, 0]
click at [295, 198] on div at bounding box center [318, 151] width 636 height 302
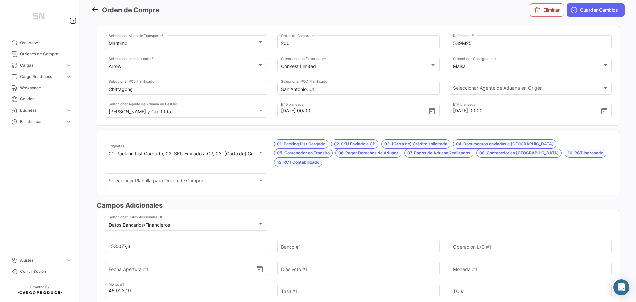
scroll to position [66, 0]
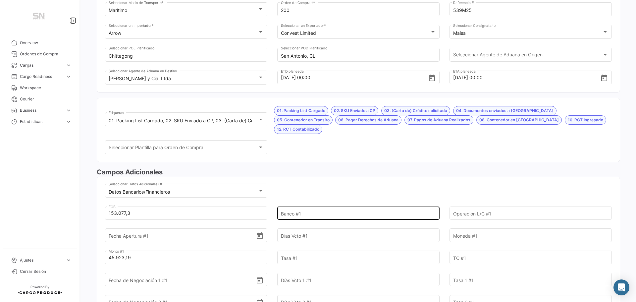
click at [284, 206] on input "Banco #1" at bounding box center [354, 212] width 147 height 23
type input "Itaú"
type input "FCI00000043870"
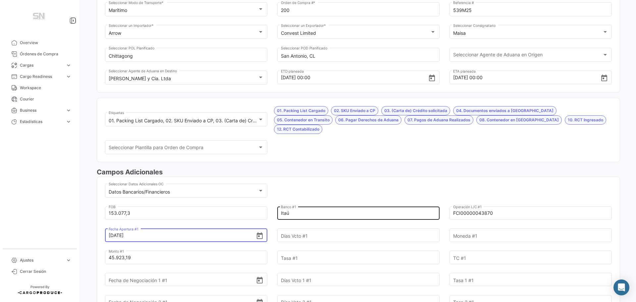
type input "[DATE]"
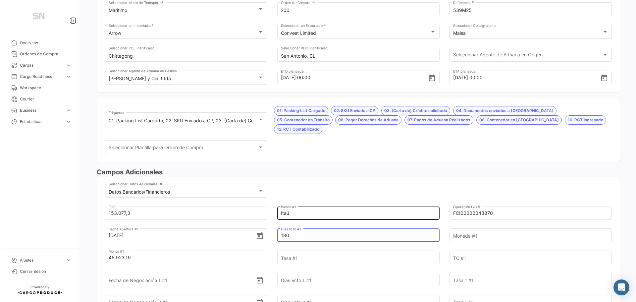
type input "180"
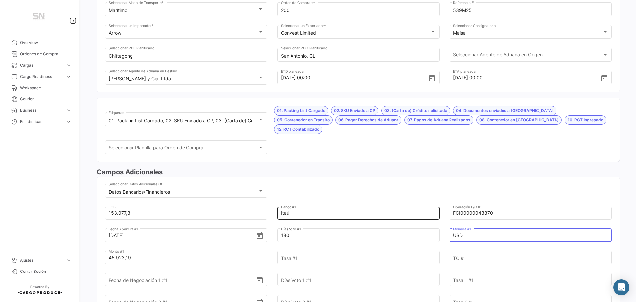
type input "USD"
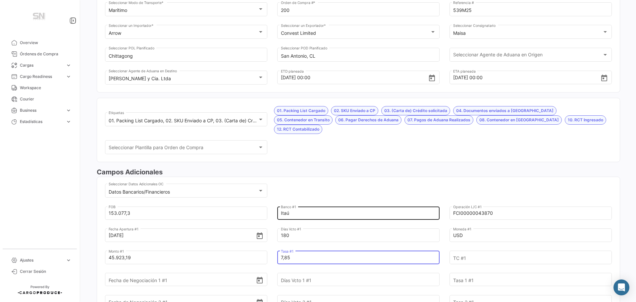
type input "7,85"
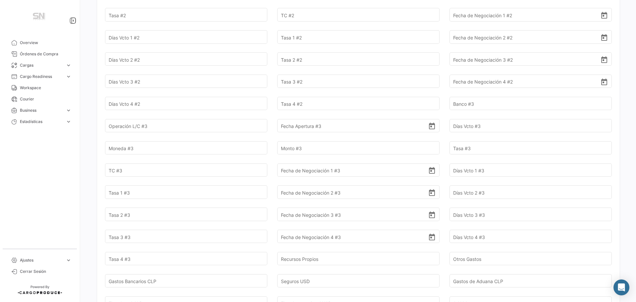
scroll to position [563, 0]
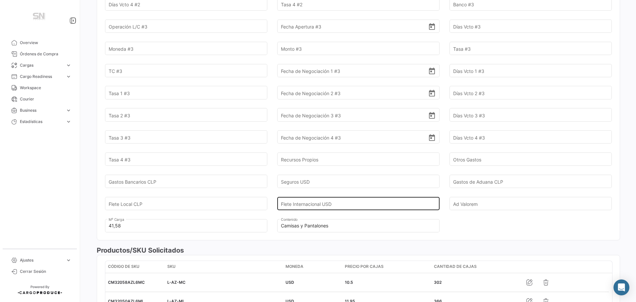
type input "1"
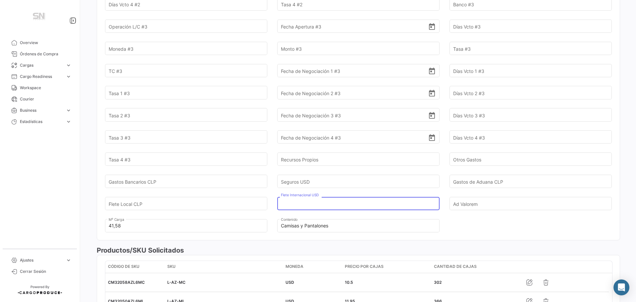
click at [320, 192] on input "Flete Internacional USD" at bounding box center [354, 203] width 147 height 23
type input "2.641,92"
click at [311, 170] on input "Seguros USD" at bounding box center [354, 181] width 147 height 23
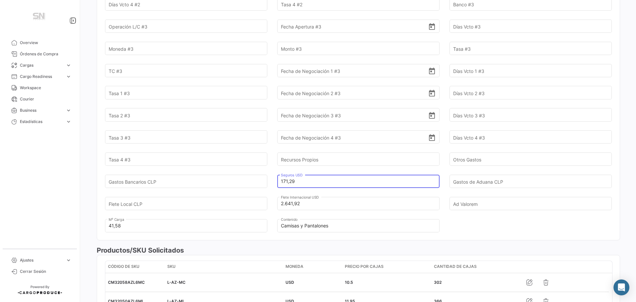
type input "171,29"
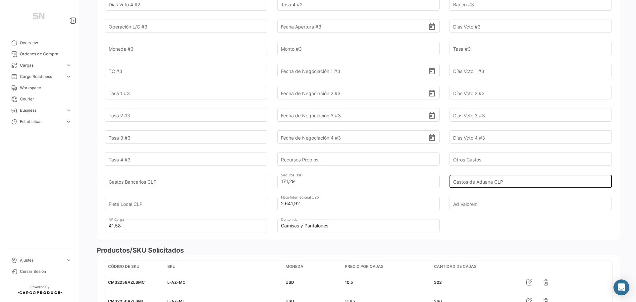
click at [469, 174] on input "Gastos de Aduana CLP" at bounding box center [526, 181] width 147 height 23
type input "280.470,00"
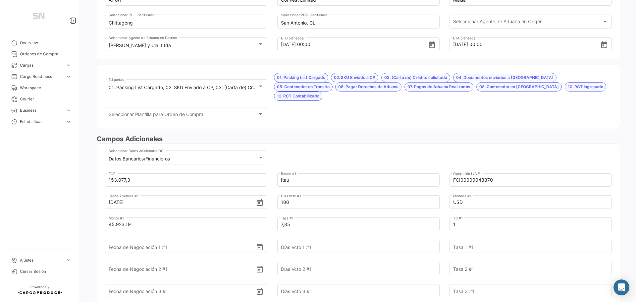
scroll to position [0, 0]
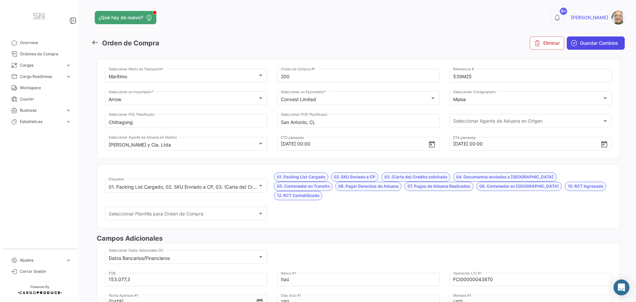
click at [580, 43] on span "Guardar Cambios" at bounding box center [599, 43] width 38 height 7
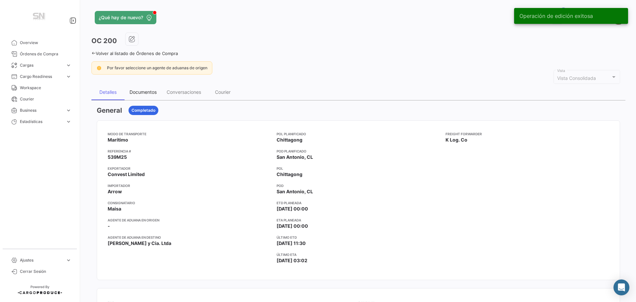
click at [138, 93] on div "Documentos" at bounding box center [143, 92] width 27 height 6
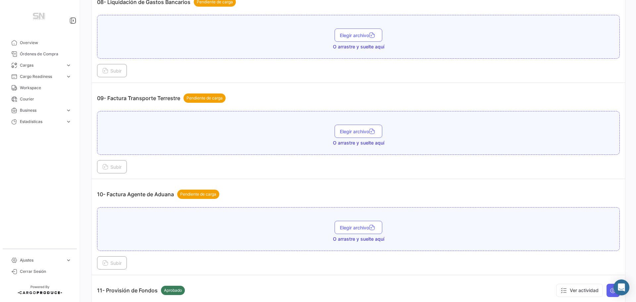
scroll to position [1093, 0]
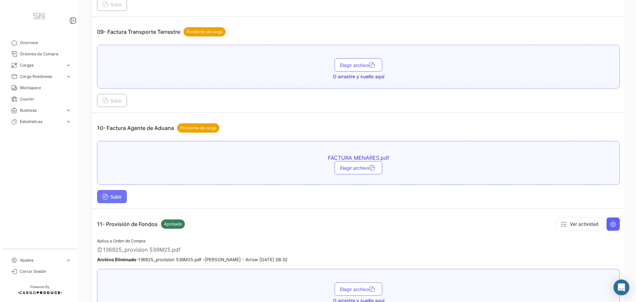
click at [115, 196] on span "Subir" at bounding box center [111, 197] width 19 height 6
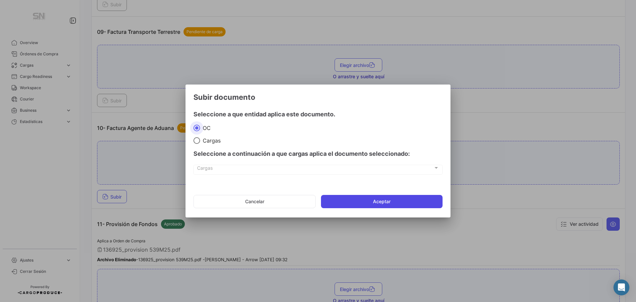
click at [331, 199] on button "Aceptar" at bounding box center [382, 201] width 122 height 13
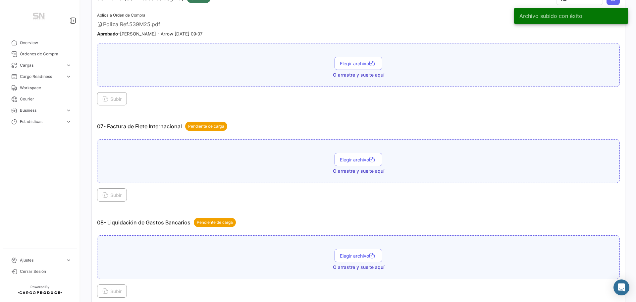
scroll to position [795, 0]
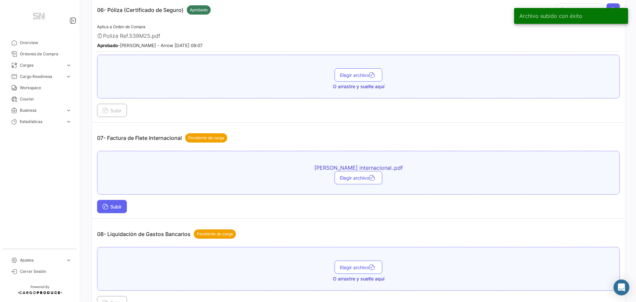
click at [108, 206] on icon at bounding box center [105, 207] width 6 height 6
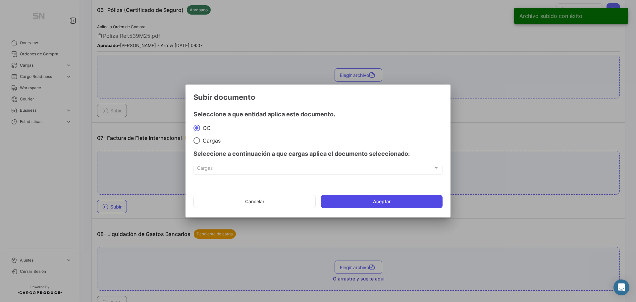
click at [354, 202] on button "Aceptar" at bounding box center [382, 201] width 122 height 13
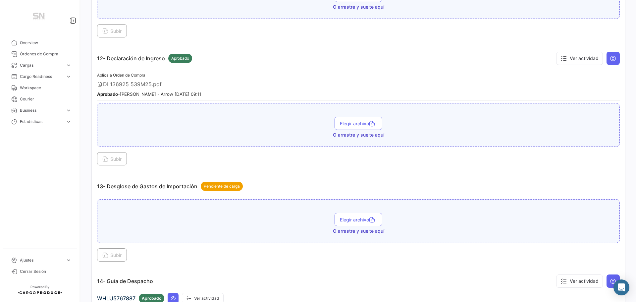
scroll to position [1491, 0]
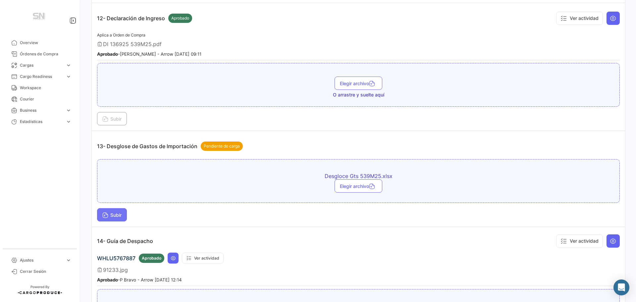
click at [102, 218] on icon at bounding box center [105, 216] width 6 height 6
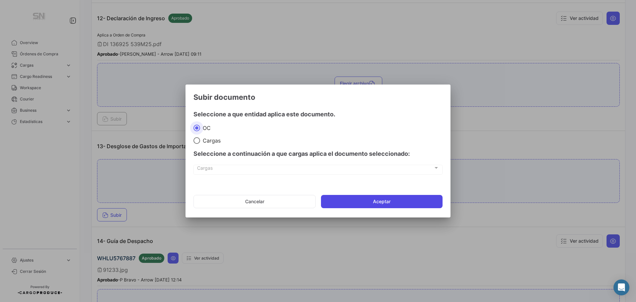
click at [339, 201] on button "Aceptar" at bounding box center [382, 201] width 122 height 13
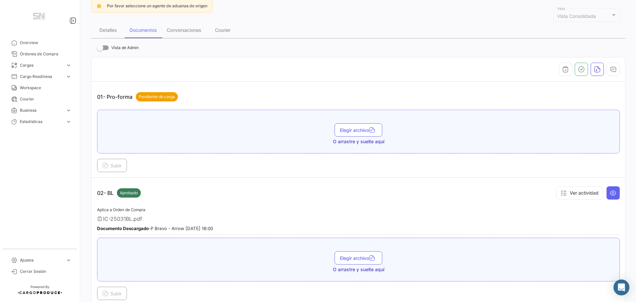
scroll to position [0, 0]
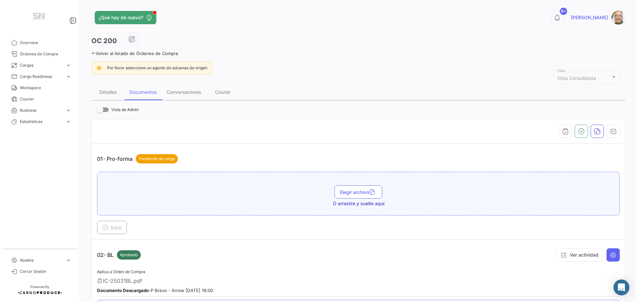
click at [93, 54] on icon at bounding box center [93, 53] width 4 height 4
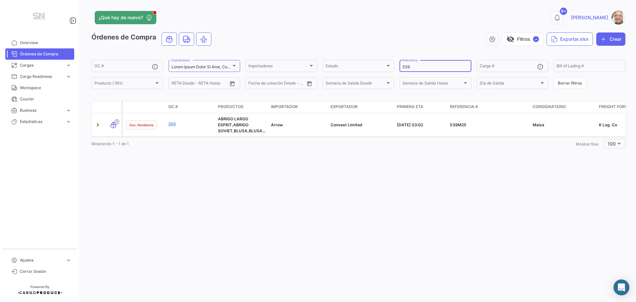
click at [419, 66] on input "539" at bounding box center [436, 67] width 66 height 5
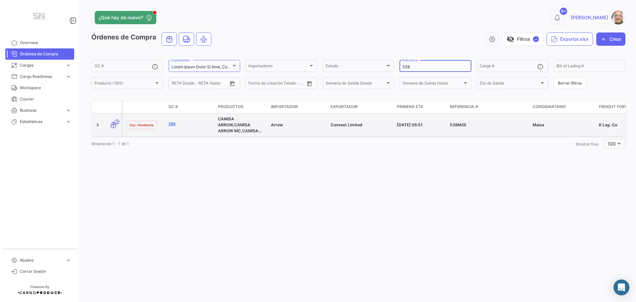
type input "538"
click at [174, 127] on link "199" at bounding box center [190, 124] width 44 height 6
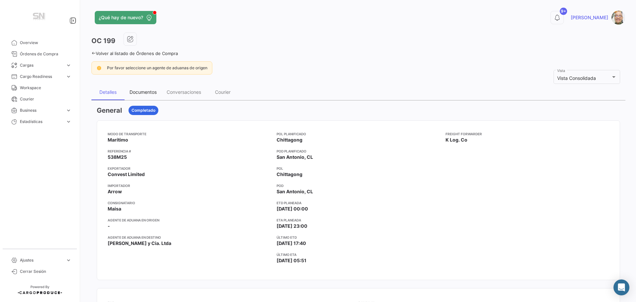
click at [146, 91] on div "Documentos" at bounding box center [143, 92] width 27 height 6
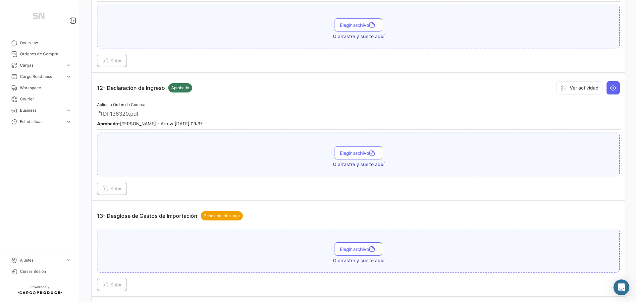
scroll to position [1458, 0]
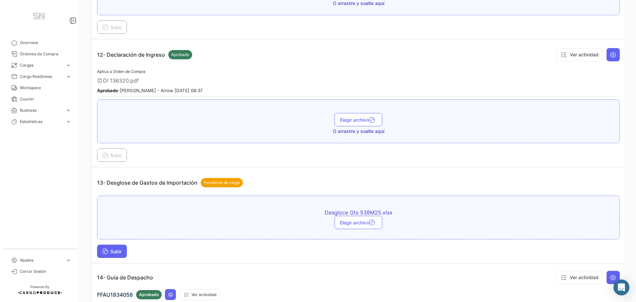
click at [117, 250] on span "Subir" at bounding box center [111, 251] width 19 height 6
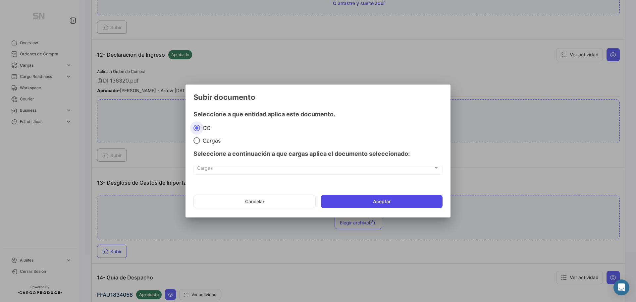
click at [351, 206] on button "Aceptar" at bounding box center [382, 201] width 122 height 13
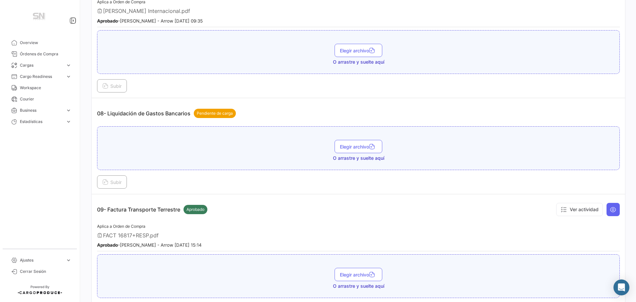
scroll to position [928, 0]
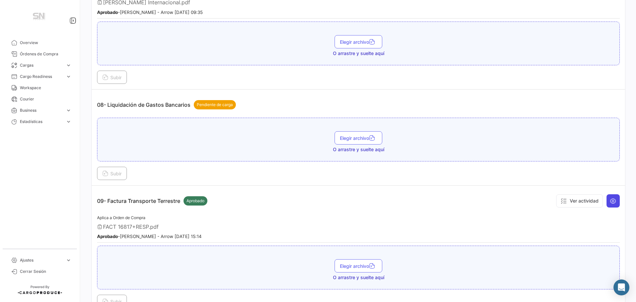
click at [610, 200] on icon at bounding box center [613, 200] width 7 height 7
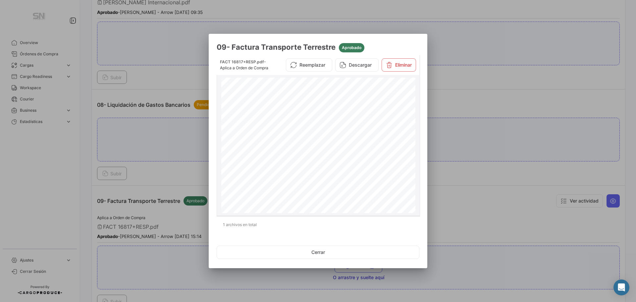
scroll to position [99, 0]
click at [357, 64] on button "Descargar" at bounding box center [356, 64] width 43 height 13
click at [320, 252] on button "Cerrar" at bounding box center [318, 251] width 203 height 13
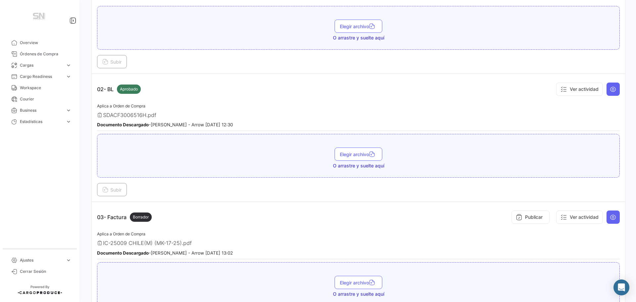
scroll to position [0, 0]
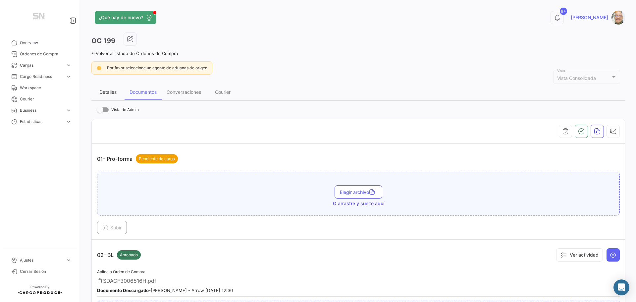
click at [109, 93] on div "Detalles" at bounding box center [107, 92] width 17 height 6
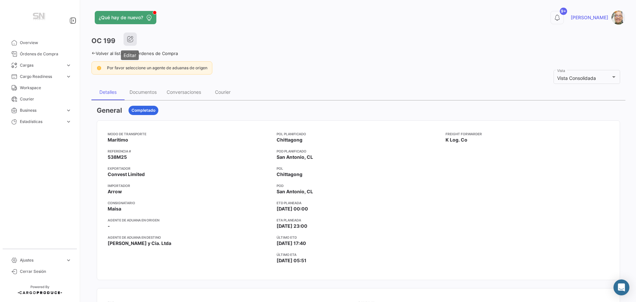
click at [126, 41] on button "button" at bounding box center [130, 38] width 13 height 13
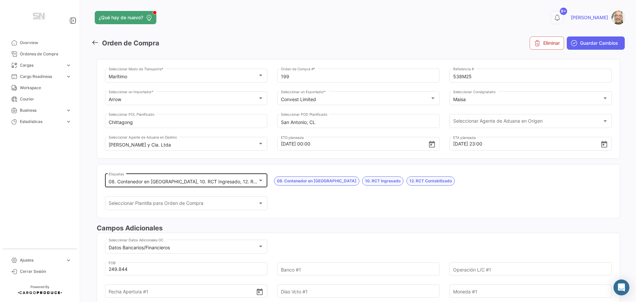
click at [262, 179] on div at bounding box center [261, 180] width 6 height 5
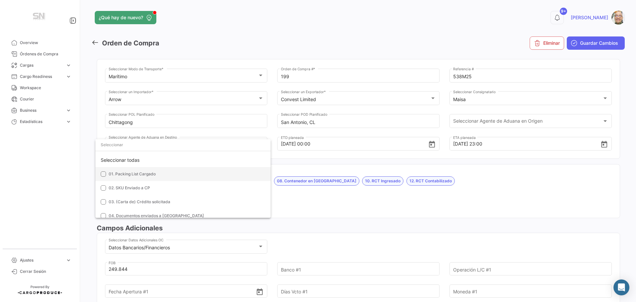
click at [105, 174] on mat-pseudo-checkbox at bounding box center [103, 173] width 5 height 5
click at [105, 190] on mat-pseudo-checkbox at bounding box center [103, 187] width 5 height 5
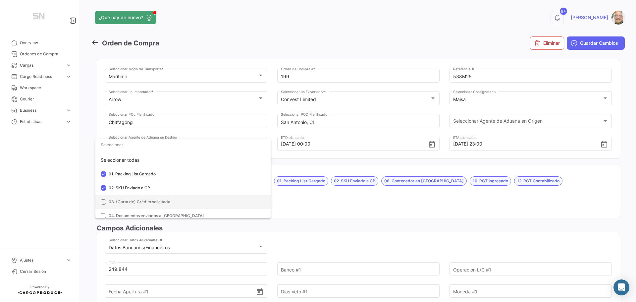
click at [104, 198] on mat-option "03. (Carta de) Crédito solicitada" at bounding box center [182, 202] width 175 height 14
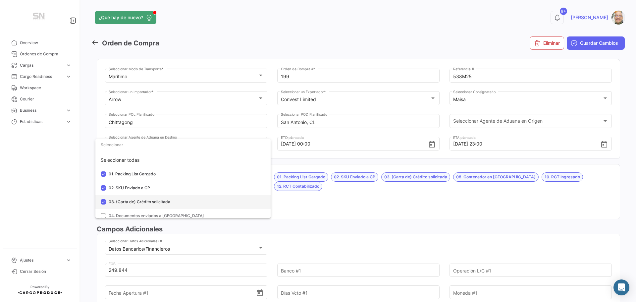
scroll to position [33, 0]
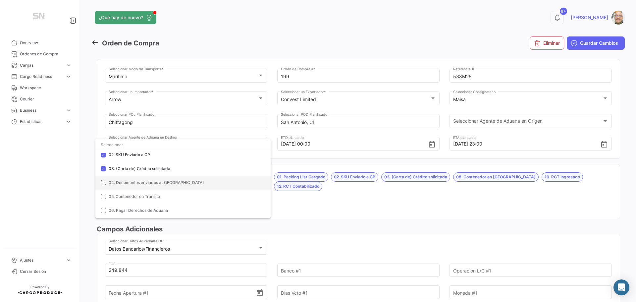
click at [105, 182] on mat-pseudo-checkbox at bounding box center [103, 182] width 5 height 5
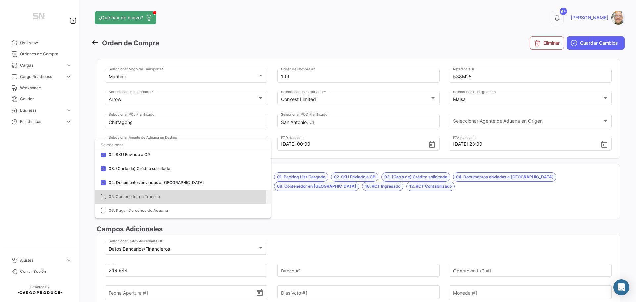
click at [102, 191] on mat-option "05. Contenedor en Transito" at bounding box center [182, 197] width 175 height 14
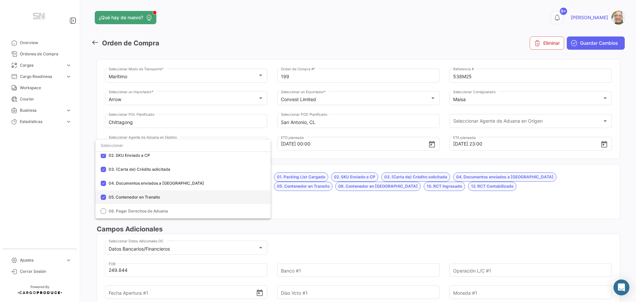
scroll to position [66, 0]
click at [103, 194] on mat-pseudo-checkbox at bounding box center [103, 191] width 5 height 5
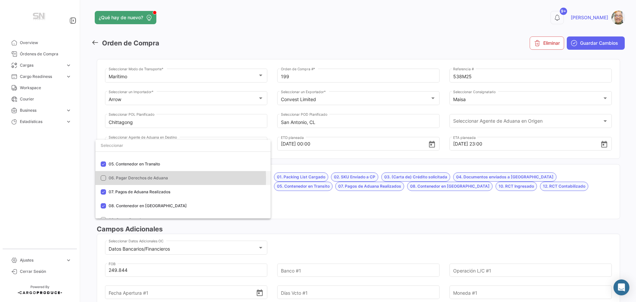
click at [101, 178] on mat-pseudo-checkbox at bounding box center [103, 177] width 5 height 5
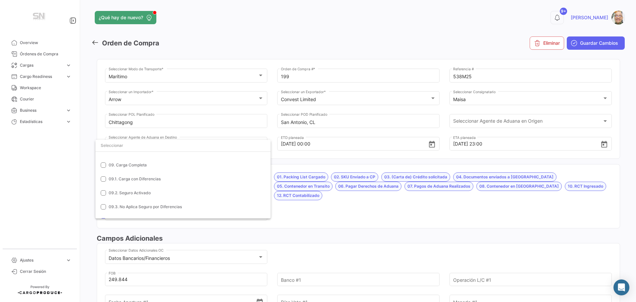
scroll to position [133, 0]
click at [298, 209] on div at bounding box center [318, 151] width 636 height 302
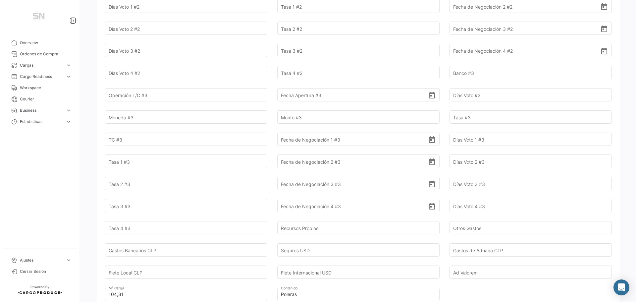
scroll to position [497, 0]
click at [180, 259] on input "Flete Local CLP" at bounding box center [182, 269] width 147 height 23
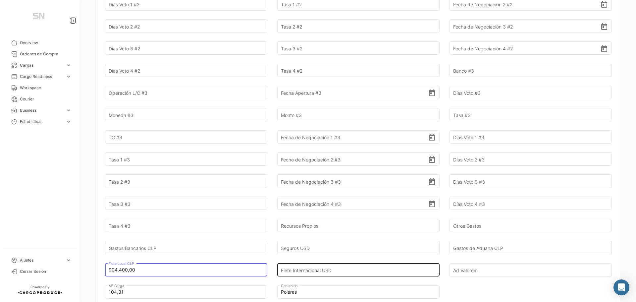
type input "904.400,00"
click at [295, 258] on input "Flete Internacional USD" at bounding box center [354, 269] width 147 height 23
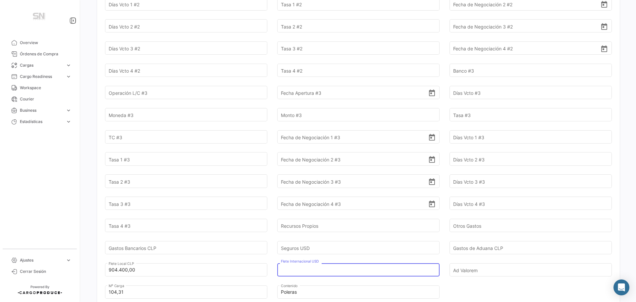
click at [326, 259] on input "Flete Internacional USD" at bounding box center [354, 269] width 147 height 23
type input "6.241,32"
click at [313, 236] on input "Seguros USD" at bounding box center [354, 247] width 147 height 23
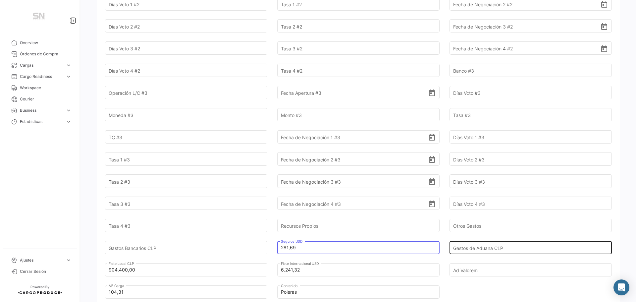
type input "281,69"
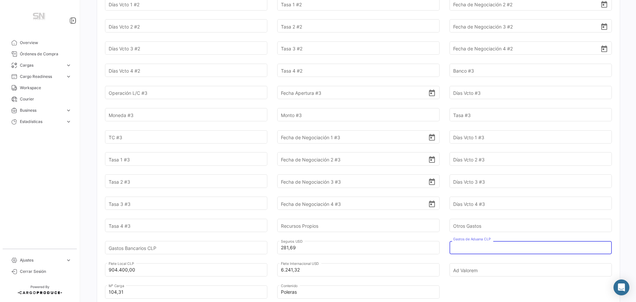
click at [470, 237] on input "Gastos de Aduana CLP" at bounding box center [526, 247] width 147 height 23
click at [481, 239] on input "Gastos de Aduana CLP" at bounding box center [526, 247] width 147 height 23
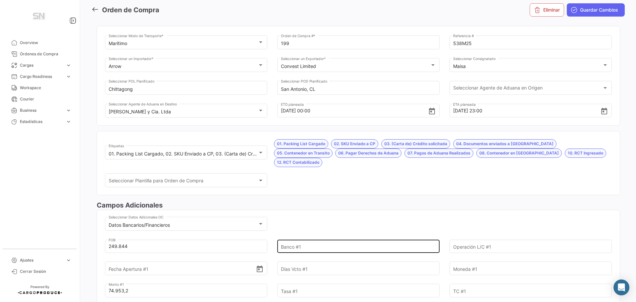
scroll to position [99, 0]
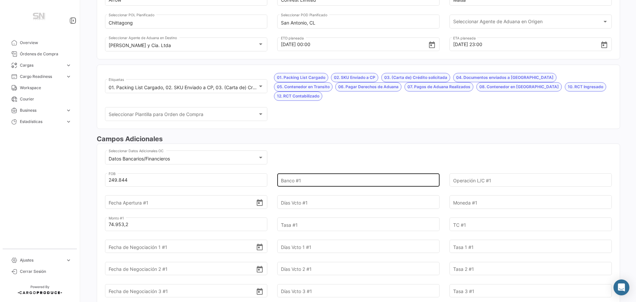
type input "1.136.227,00"
click at [303, 171] on input "Banco #1" at bounding box center [354, 179] width 147 height 23
type input "Itaú"
type input "FCI00000043870"
type input "[DATE]"
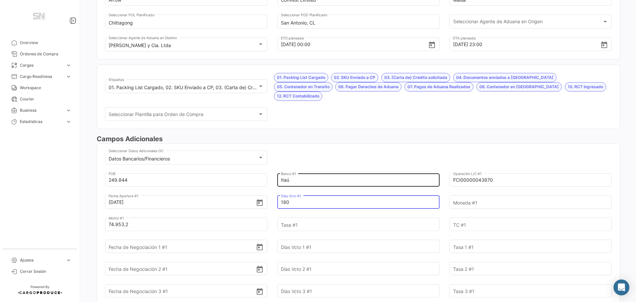
type input "180"
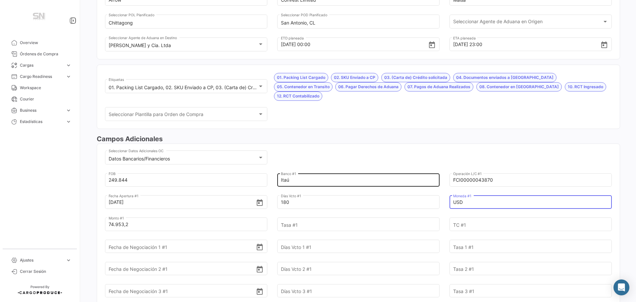
type input "USD"
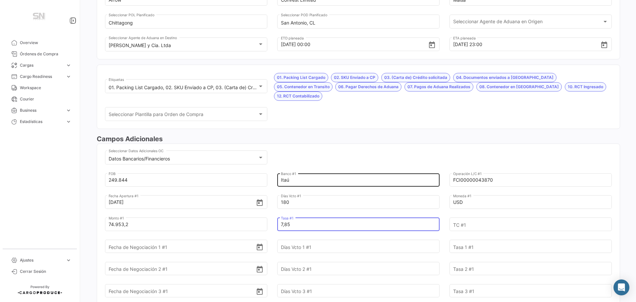
type input "7,85"
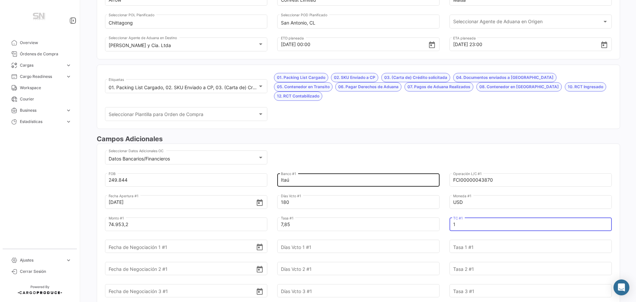
type input "1"
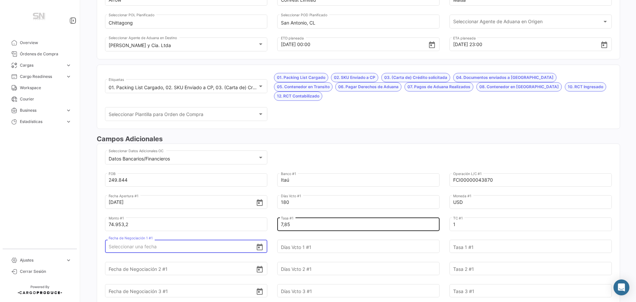
click at [304, 215] on input "7,85" at bounding box center [354, 224] width 147 height 23
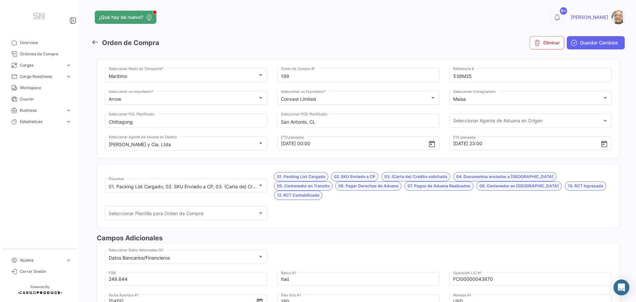
scroll to position [0, 0]
click at [590, 45] on span "Guardar Cambios" at bounding box center [599, 43] width 38 height 7
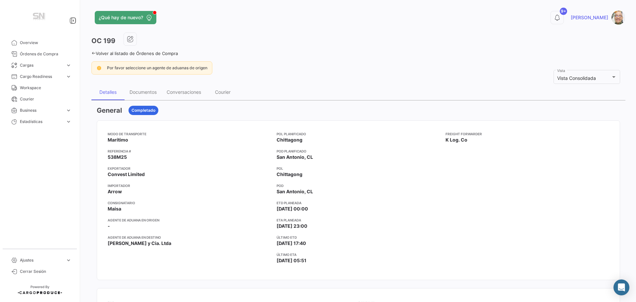
click at [93, 53] on icon at bounding box center [93, 53] width 4 height 4
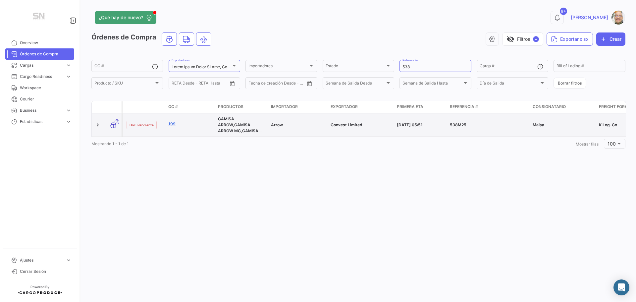
click at [176, 122] on link "199" at bounding box center [190, 124] width 44 height 6
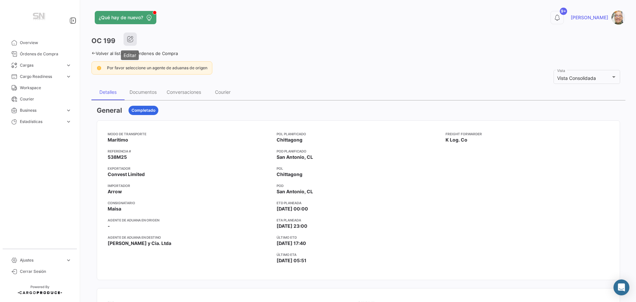
click at [132, 42] on icon "button" at bounding box center [130, 39] width 7 height 7
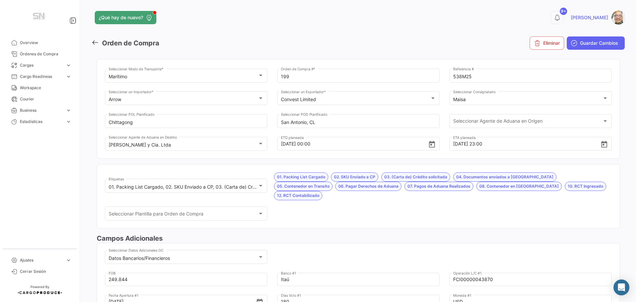
click at [92, 43] on icon at bounding box center [94, 42] width 7 height 7
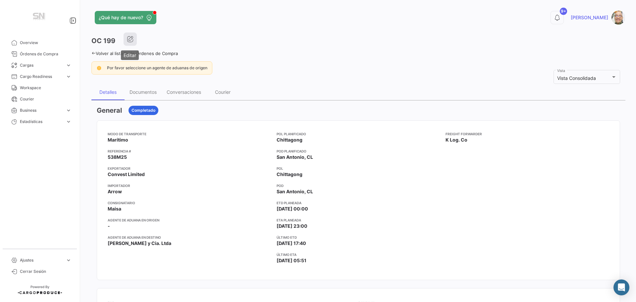
click at [135, 39] on button "button" at bounding box center [130, 38] width 13 height 13
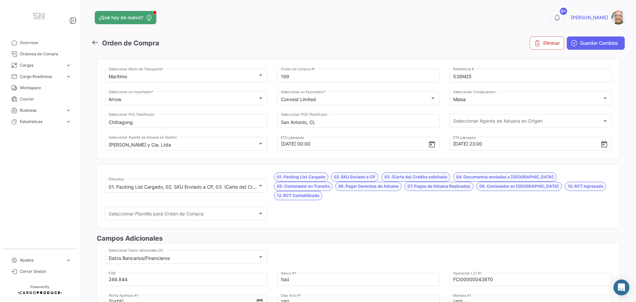
click at [95, 42] on icon at bounding box center [94, 42] width 7 height 7
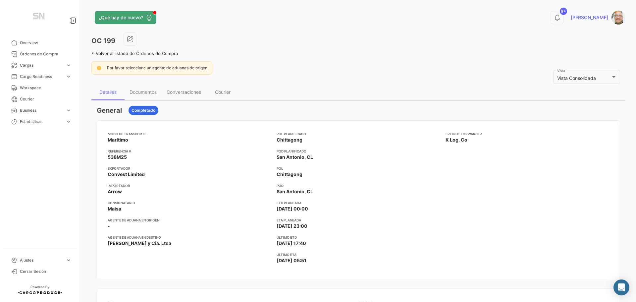
click at [92, 54] on icon at bounding box center [93, 53] width 4 height 4
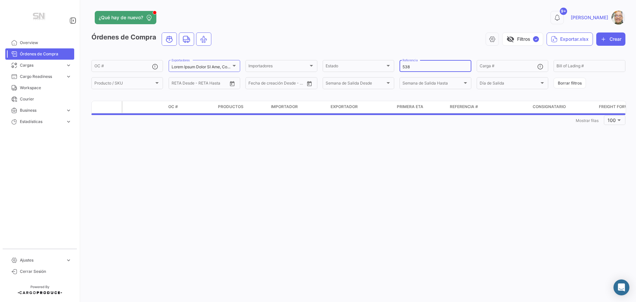
click at [415, 70] on div "538 Referencia" at bounding box center [436, 65] width 66 height 13
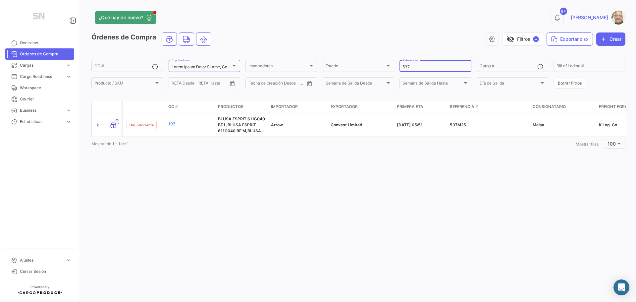
type input "537"
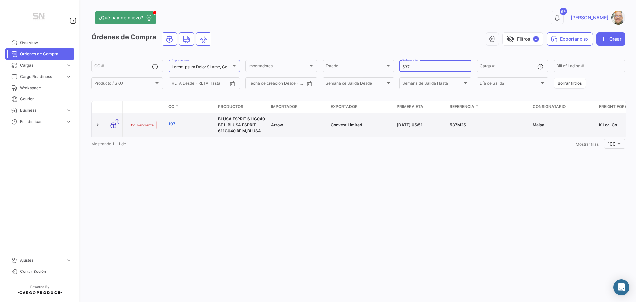
click at [175, 126] on link "197" at bounding box center [190, 124] width 44 height 6
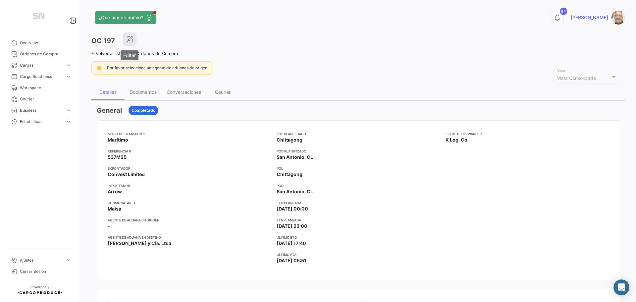
click at [131, 42] on button "button" at bounding box center [129, 38] width 13 height 13
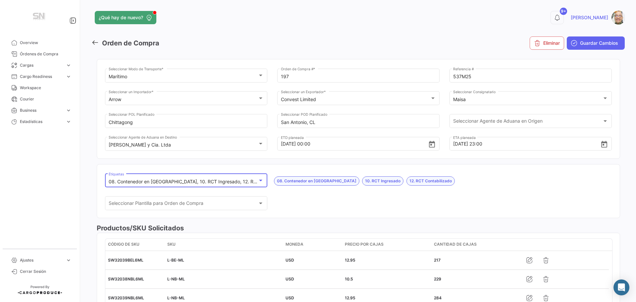
click at [261, 181] on div at bounding box center [260, 181] width 3 height 2
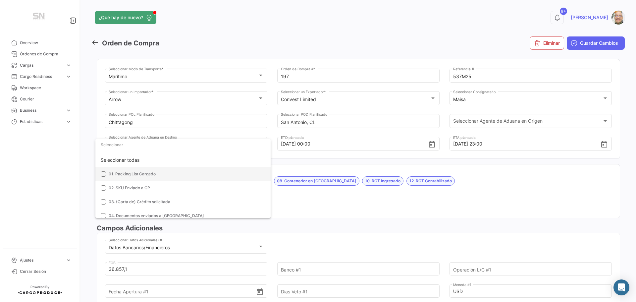
click at [105, 177] on mat-option "01. Packing List Cargado" at bounding box center [182, 174] width 175 height 14
click at [105, 190] on mat-pseudo-checkbox at bounding box center [103, 187] width 5 height 5
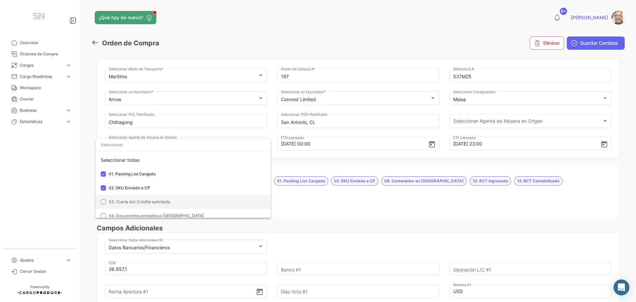
click at [107, 202] on mat-option "03. (Carta de) Crédito solicitada" at bounding box center [182, 202] width 175 height 14
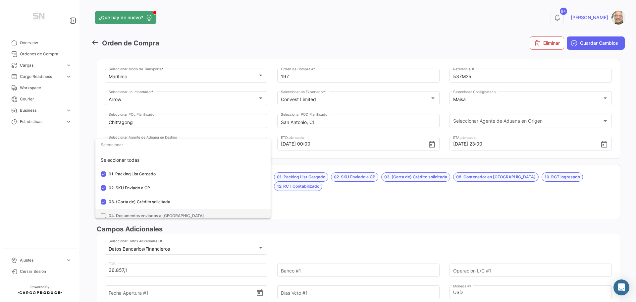
click at [101, 212] on mat-option "04. Documentos enviados a [GEOGRAPHIC_DATA]" at bounding box center [182, 216] width 175 height 14
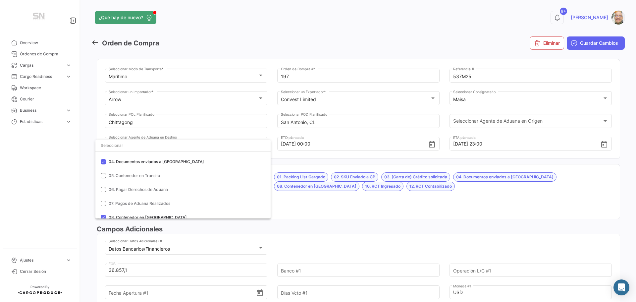
scroll to position [66, 0]
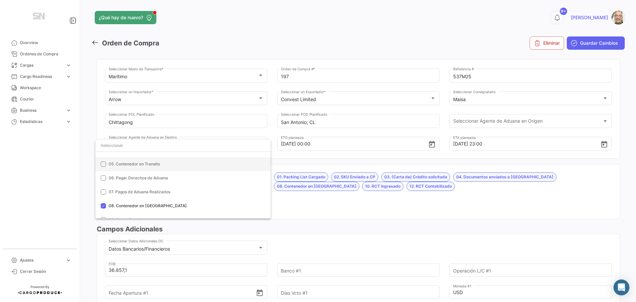
click at [106, 164] on mat-pseudo-checkbox at bounding box center [103, 163] width 5 height 5
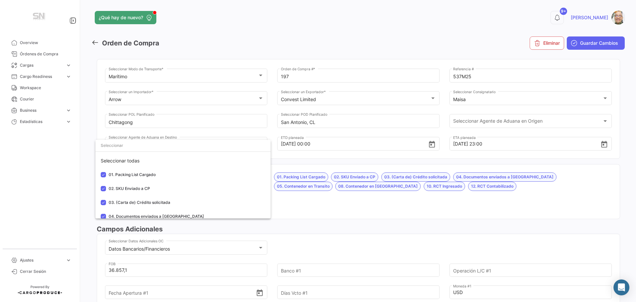
scroll to position [66, 0]
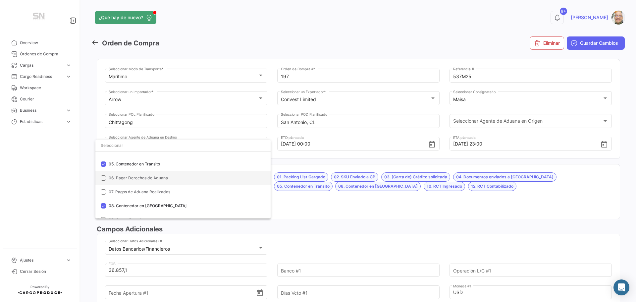
click at [103, 178] on mat-pseudo-checkbox at bounding box center [103, 177] width 5 height 5
click at [102, 193] on mat-pseudo-checkbox at bounding box center [103, 191] width 5 height 5
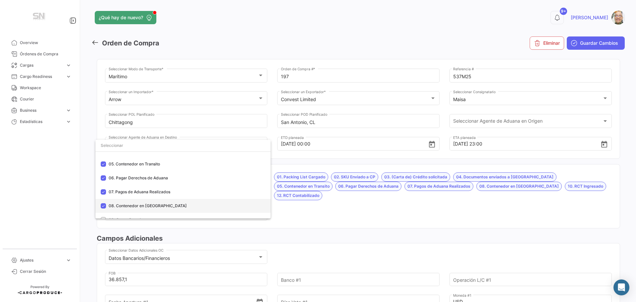
scroll to position [99, 0]
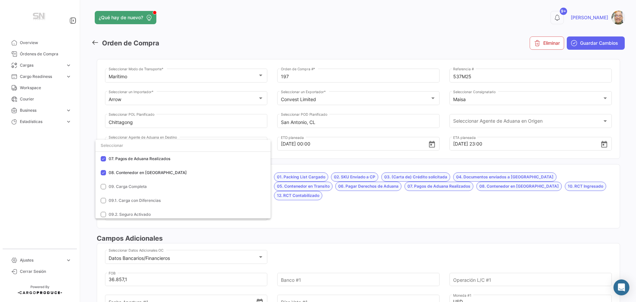
click at [289, 208] on div at bounding box center [318, 151] width 636 height 302
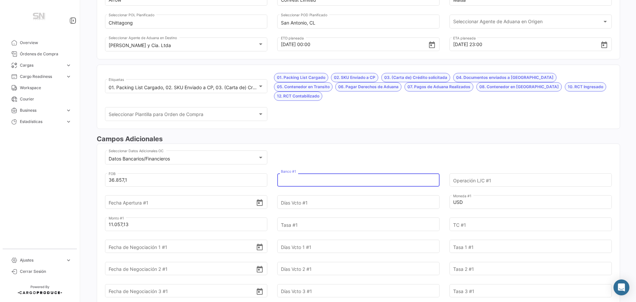
click at [287, 169] on input "Banco #1" at bounding box center [354, 179] width 147 height 23
type input "Itaú"
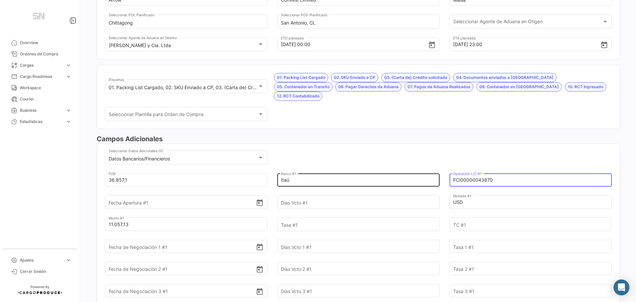
type input "FCI00000043870"
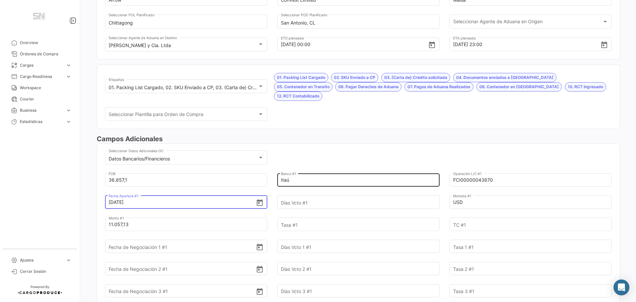
type input "[DATE]"
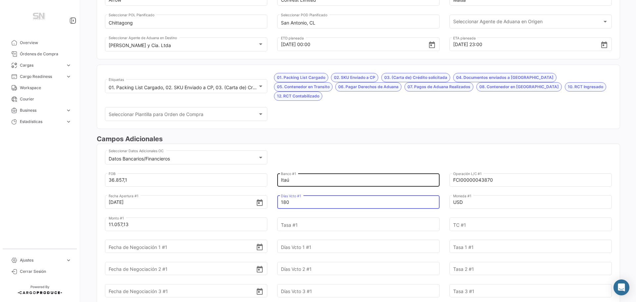
type input "180"
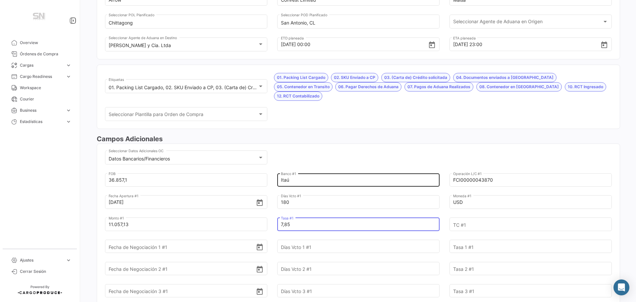
type input "7,85"
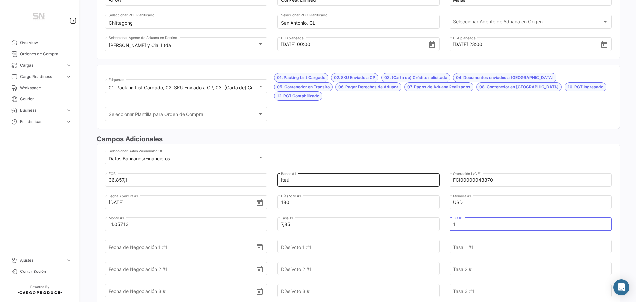
type input "1"
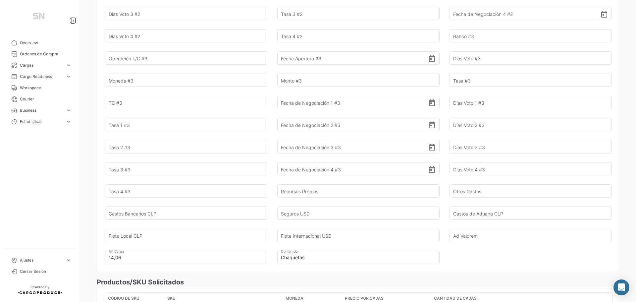
scroll to position [563, 0]
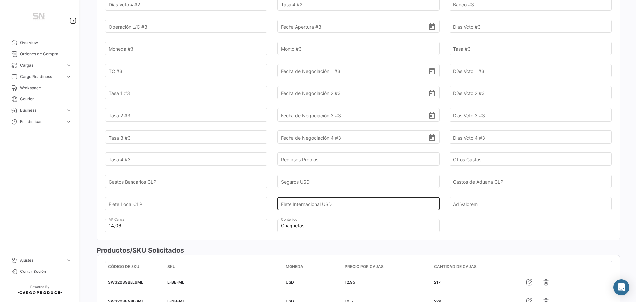
click at [305, 193] on input "Flete Internacional USD" at bounding box center [354, 203] width 147 height 23
click at [297, 194] on input "Flete Internacional USD" at bounding box center [354, 203] width 147 height 23
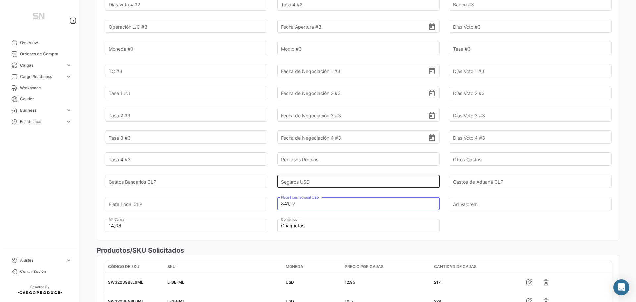
type input "841,27"
click at [321, 173] on input "Seguros USD" at bounding box center [354, 181] width 147 height 23
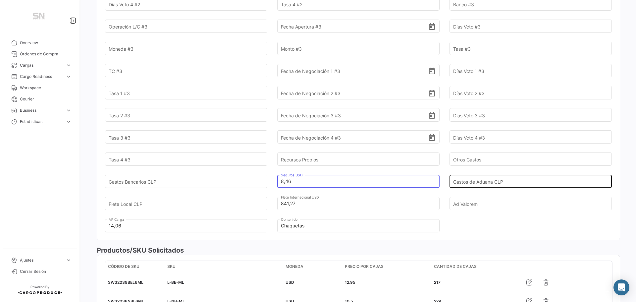
type input "8,46"
click at [460, 172] on input "Gastos de Aduana CLP" at bounding box center [526, 181] width 147 height 23
click at [464, 171] on input "Gastos de Aduana CLP" at bounding box center [526, 181] width 147 height 23
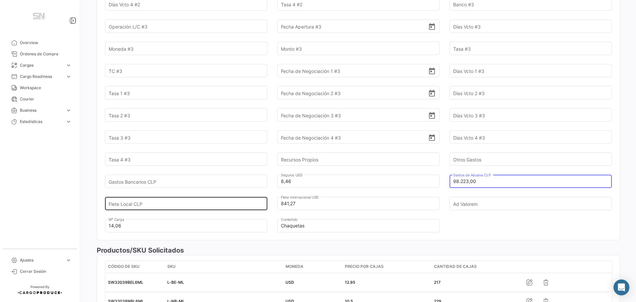
type input "98.223,00"
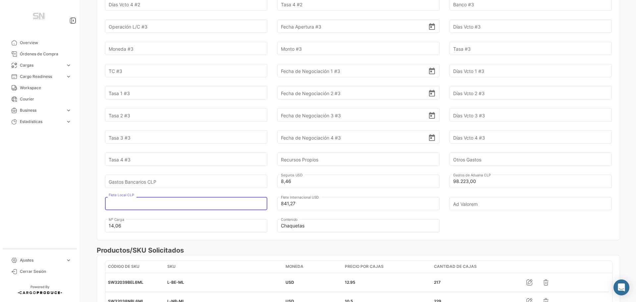
click at [171, 194] on input "Flete Local CLP" at bounding box center [182, 203] width 147 height 23
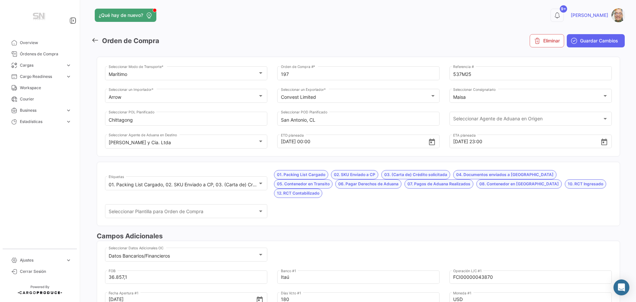
scroll to position [0, 0]
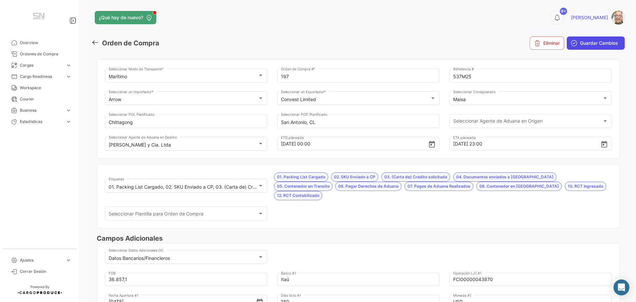
click at [581, 45] on span "Guardar Cambios" at bounding box center [599, 43] width 38 height 7
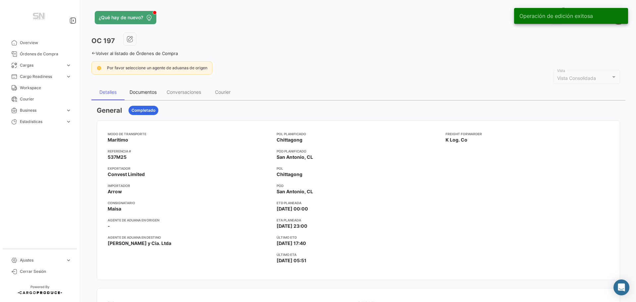
click at [146, 93] on div "Documentos" at bounding box center [143, 92] width 27 height 6
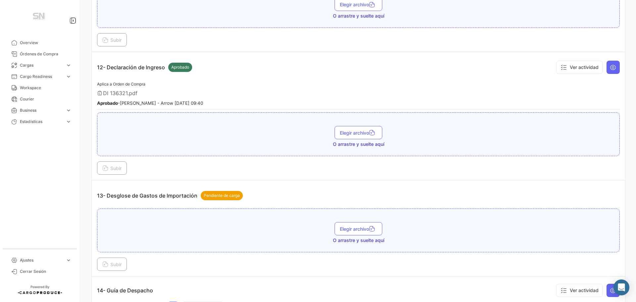
scroll to position [1458, 0]
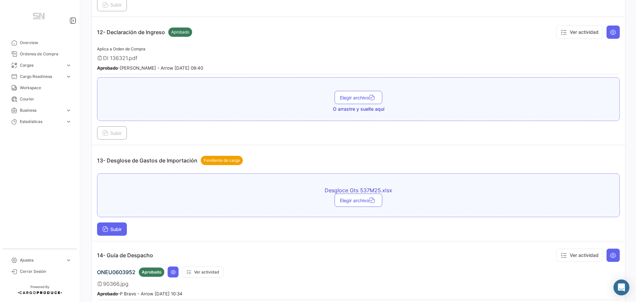
click at [116, 229] on span "Subir" at bounding box center [111, 229] width 19 height 6
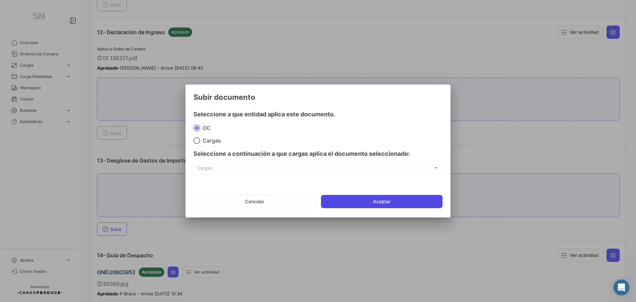
click at [363, 204] on button "Aceptar" at bounding box center [382, 201] width 122 height 13
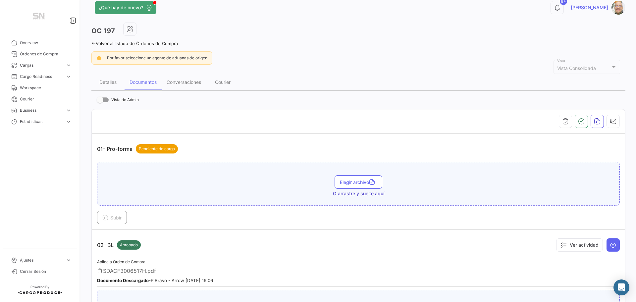
scroll to position [0, 0]
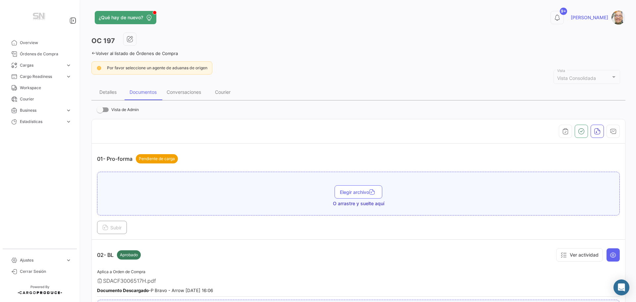
click at [94, 53] on icon at bounding box center [93, 53] width 4 height 4
